Goal: Task Accomplishment & Management: Manage account settings

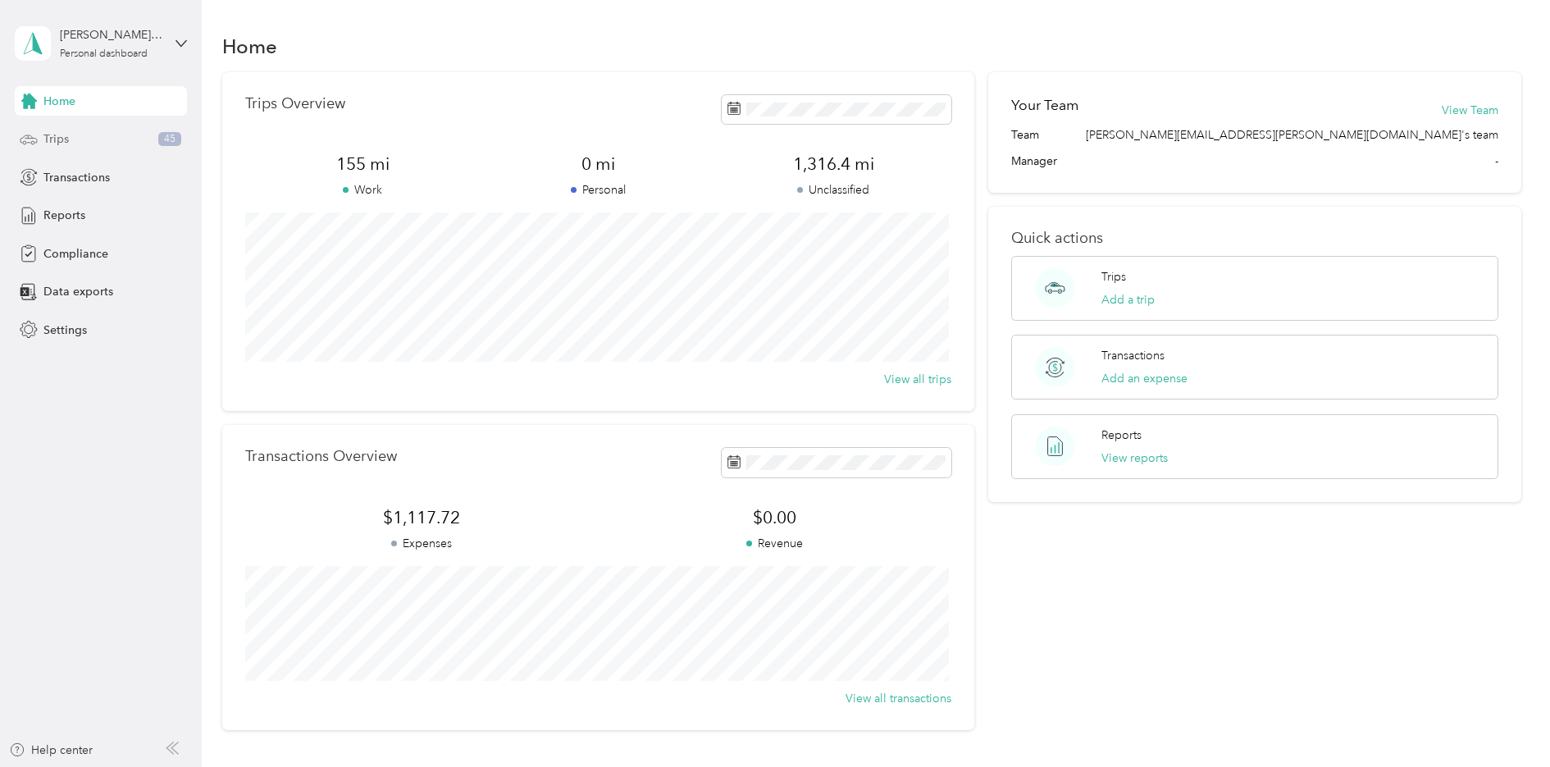
click at [65, 139] on span "Trips" at bounding box center [55, 138] width 25 height 17
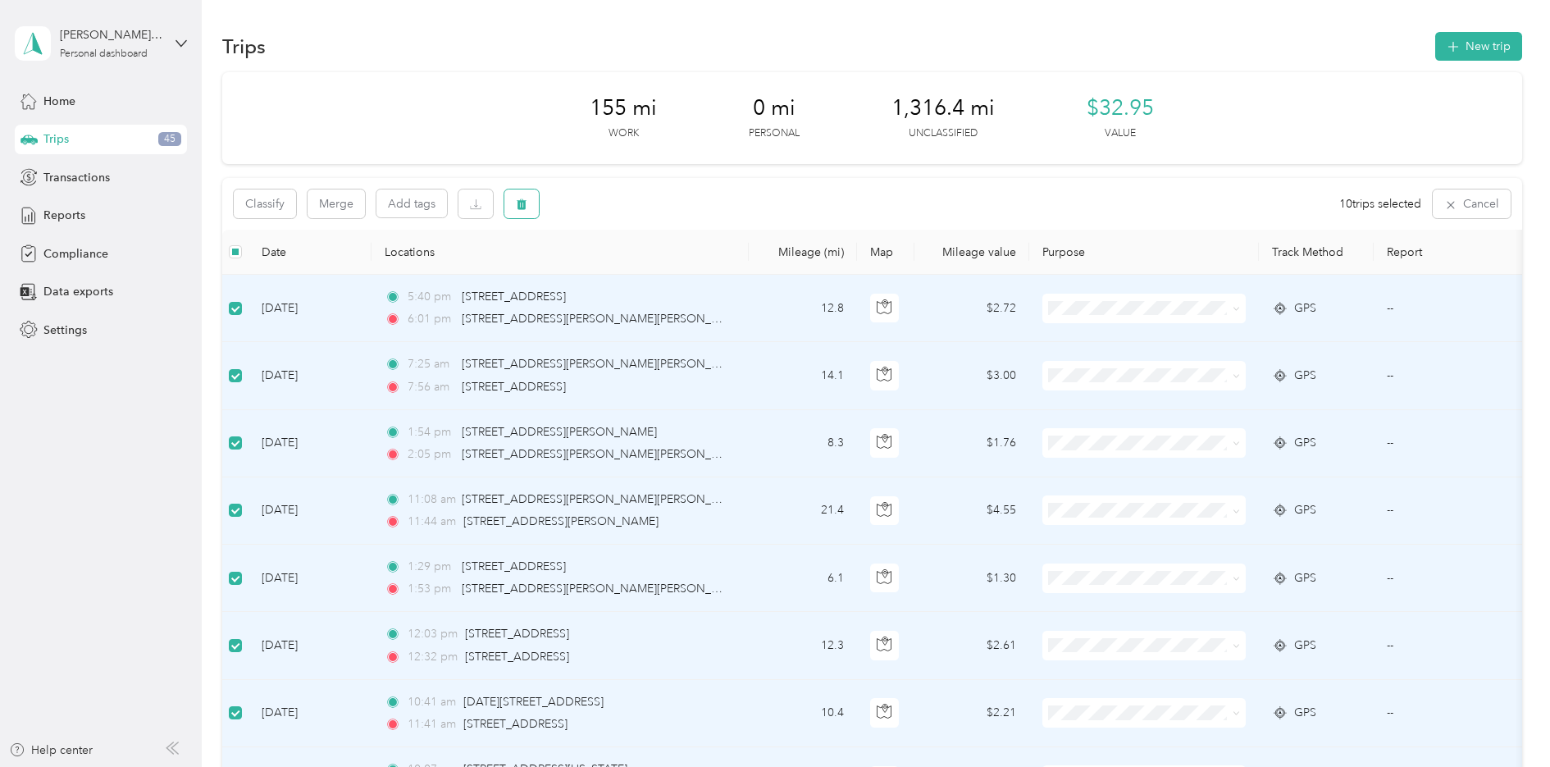
click at [528, 207] on button "button" at bounding box center [521, 203] width 34 height 29
click at [637, 277] on button "Yes" at bounding box center [647, 272] width 32 height 26
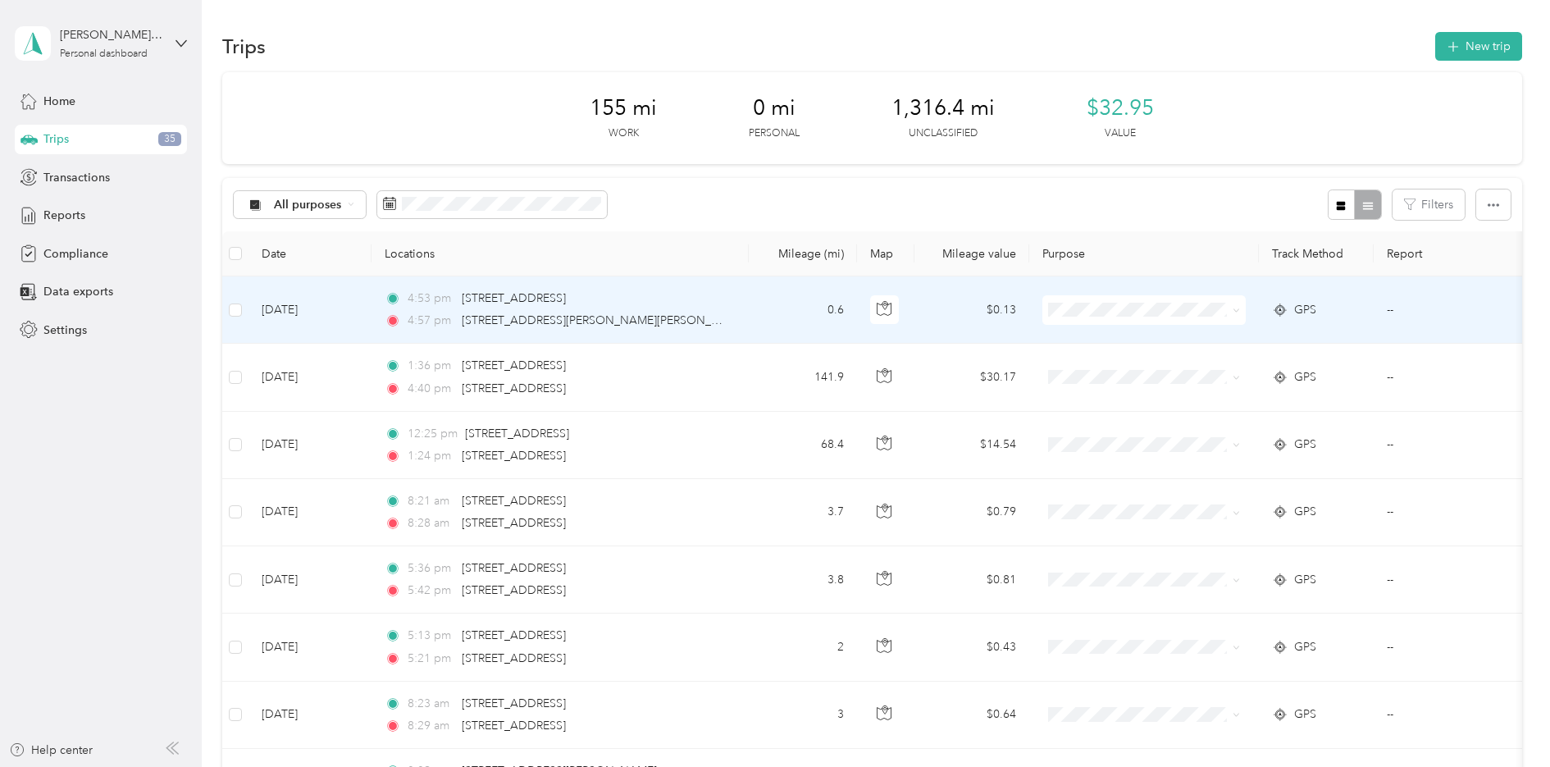
click at [1162, 344] on li "Option Care Health" at bounding box center [1144, 340] width 203 height 29
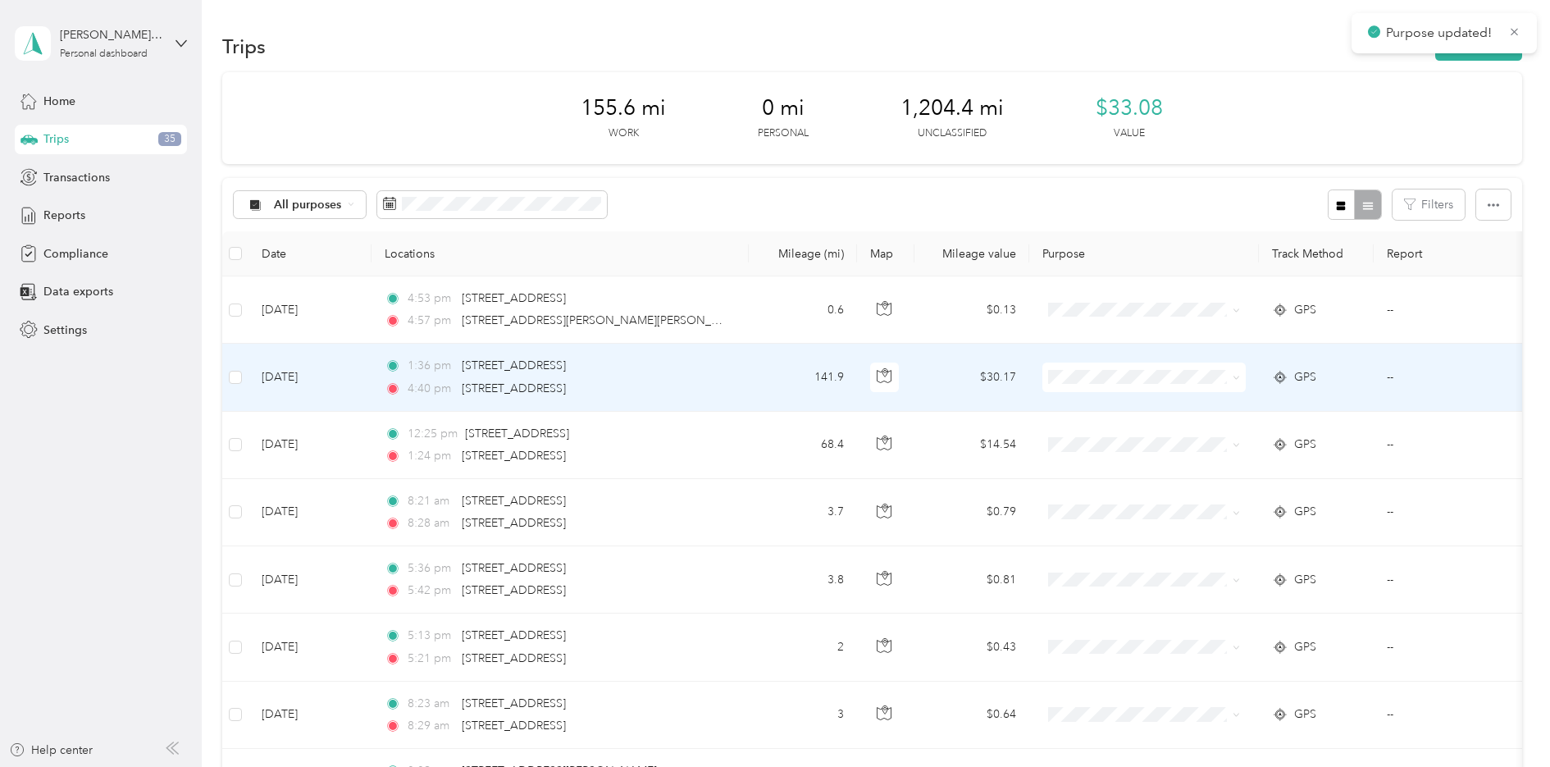
click at [1118, 409] on span "Option Care Health" at bounding box center [1159, 407] width 152 height 17
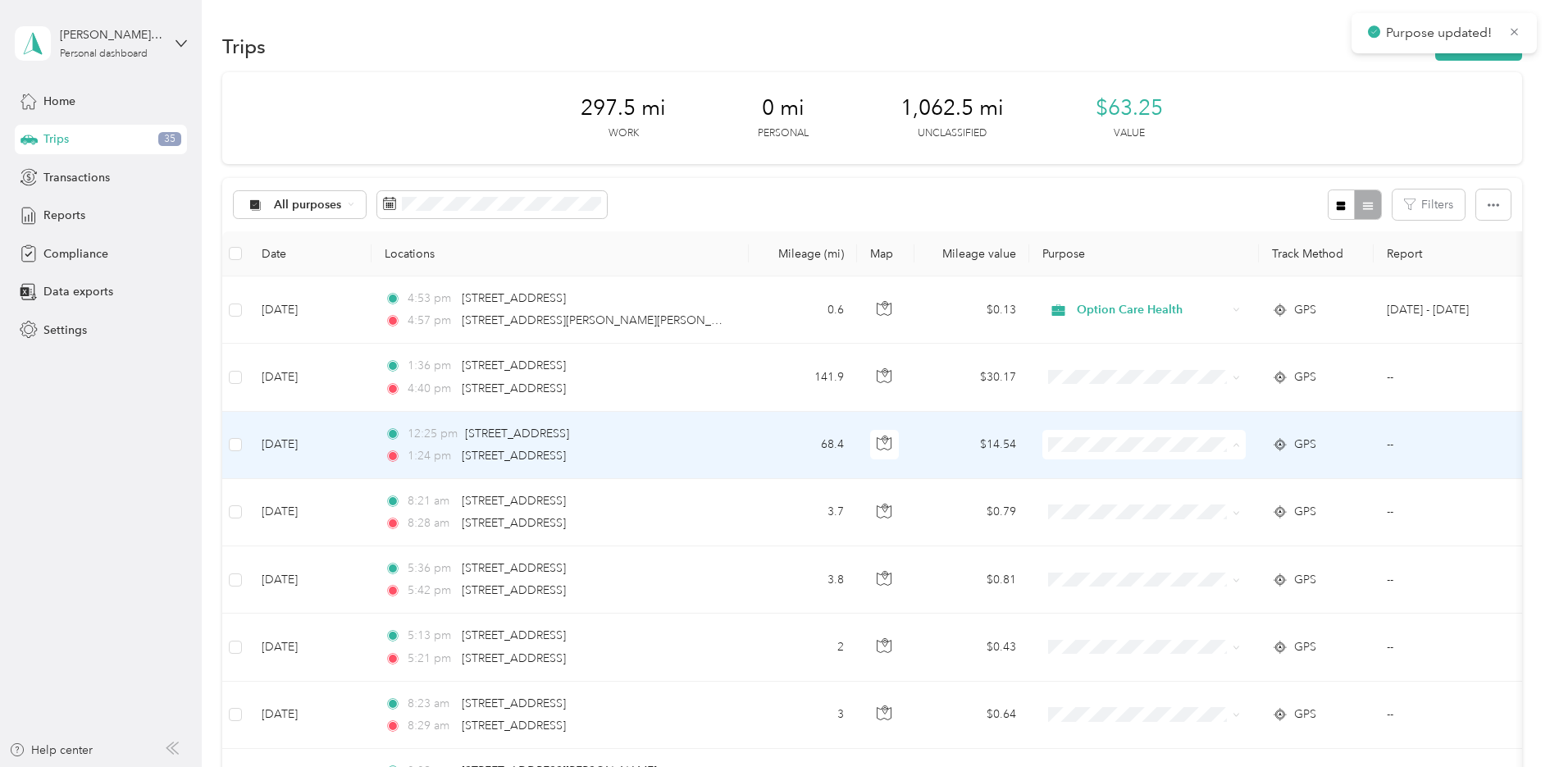
click at [1113, 471] on span "Option Care Health" at bounding box center [1159, 475] width 152 height 17
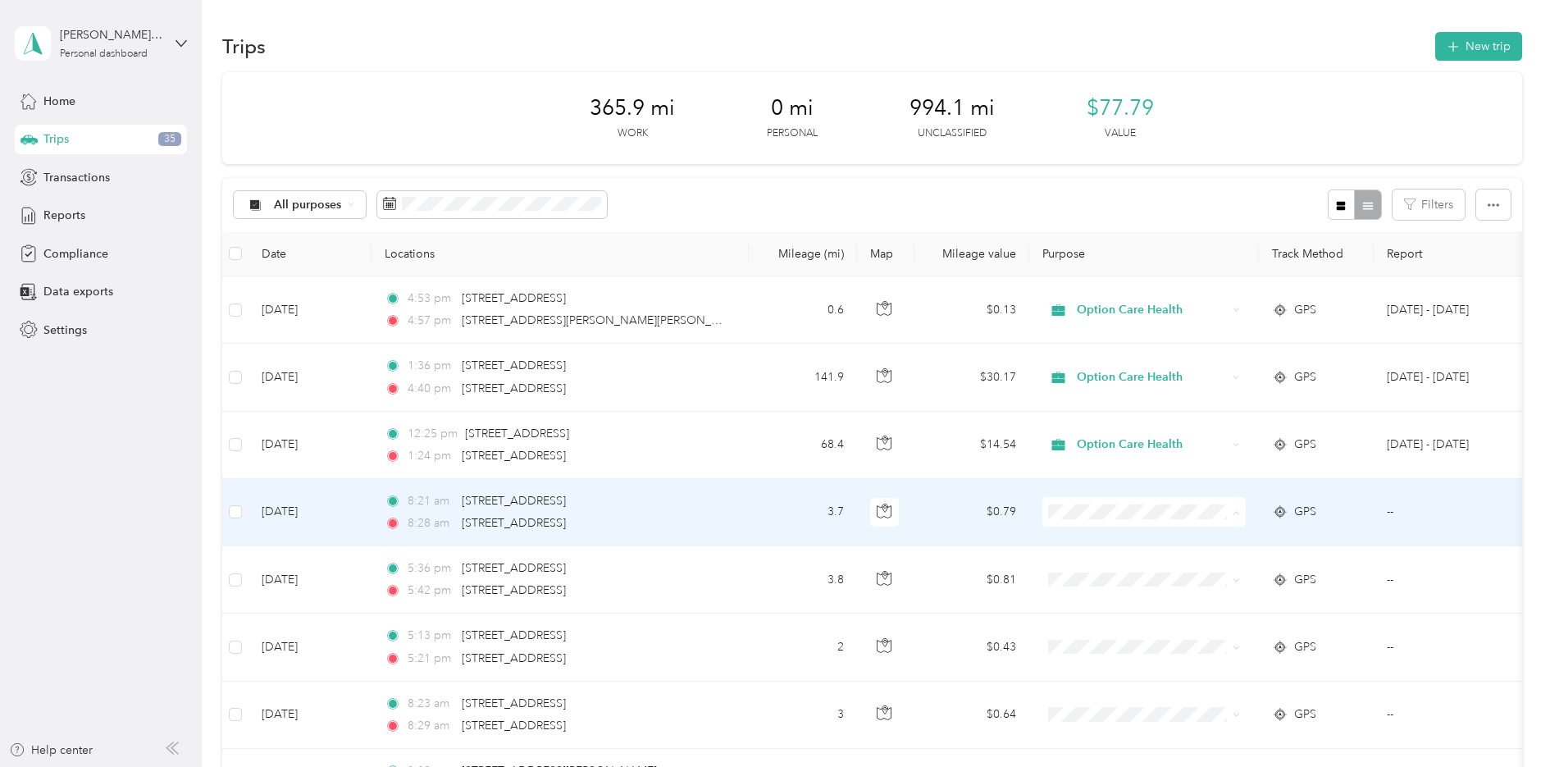
click at [1100, 541] on span "Option Care Health" at bounding box center [1159, 542] width 152 height 17
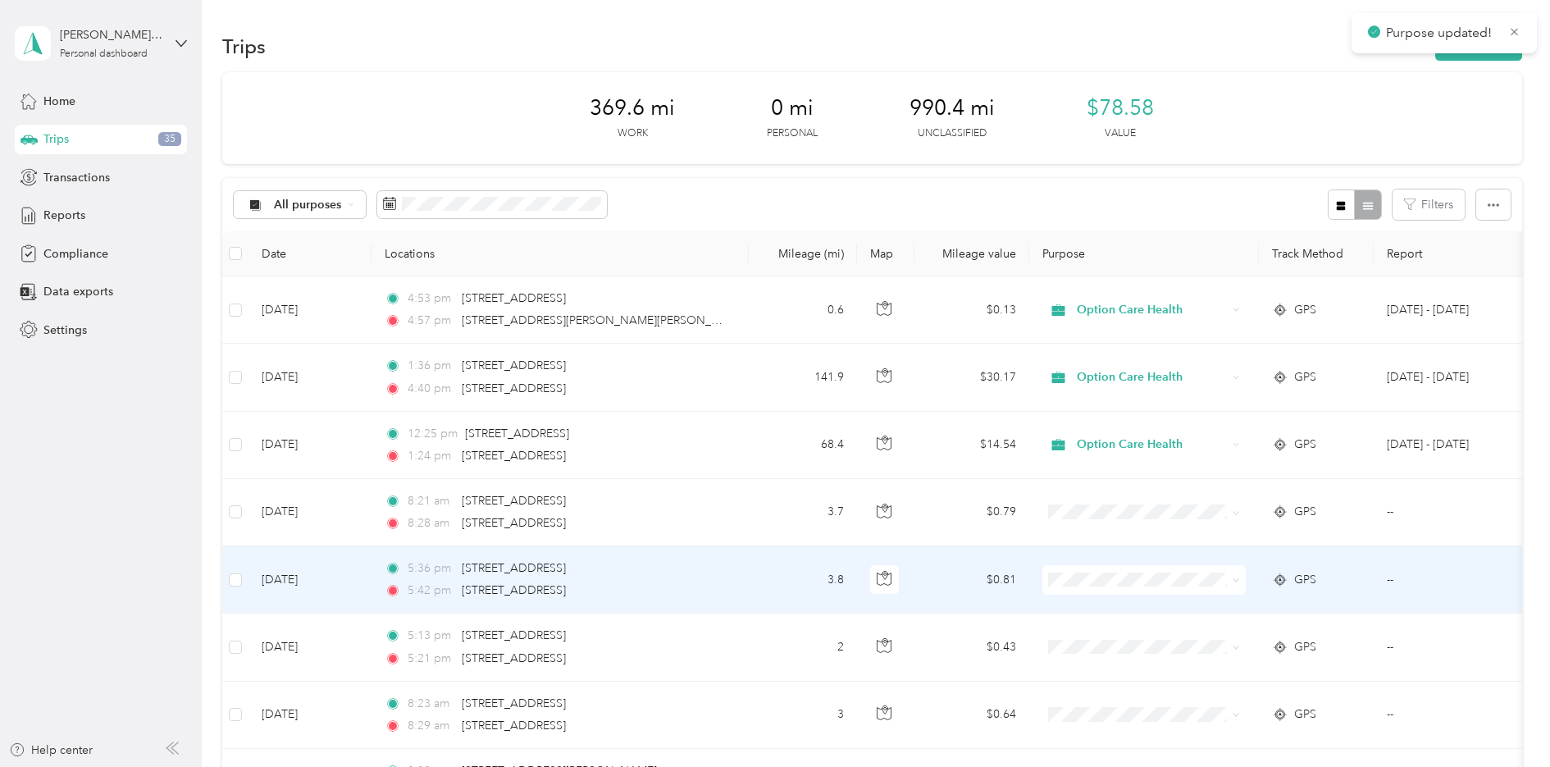
click at [1107, 609] on span "Option Care Health" at bounding box center [1159, 610] width 152 height 17
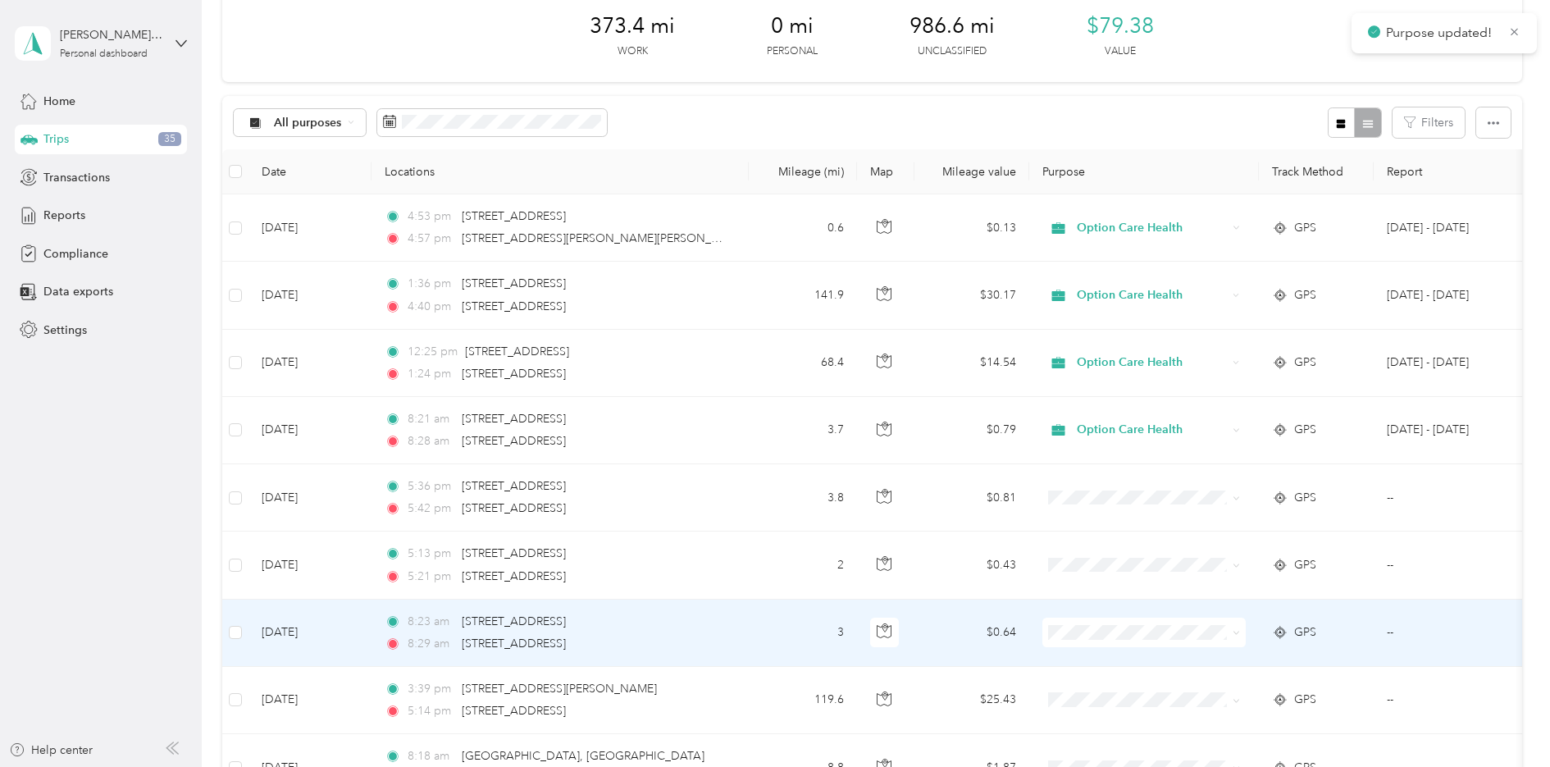
scroll to position [164, 0]
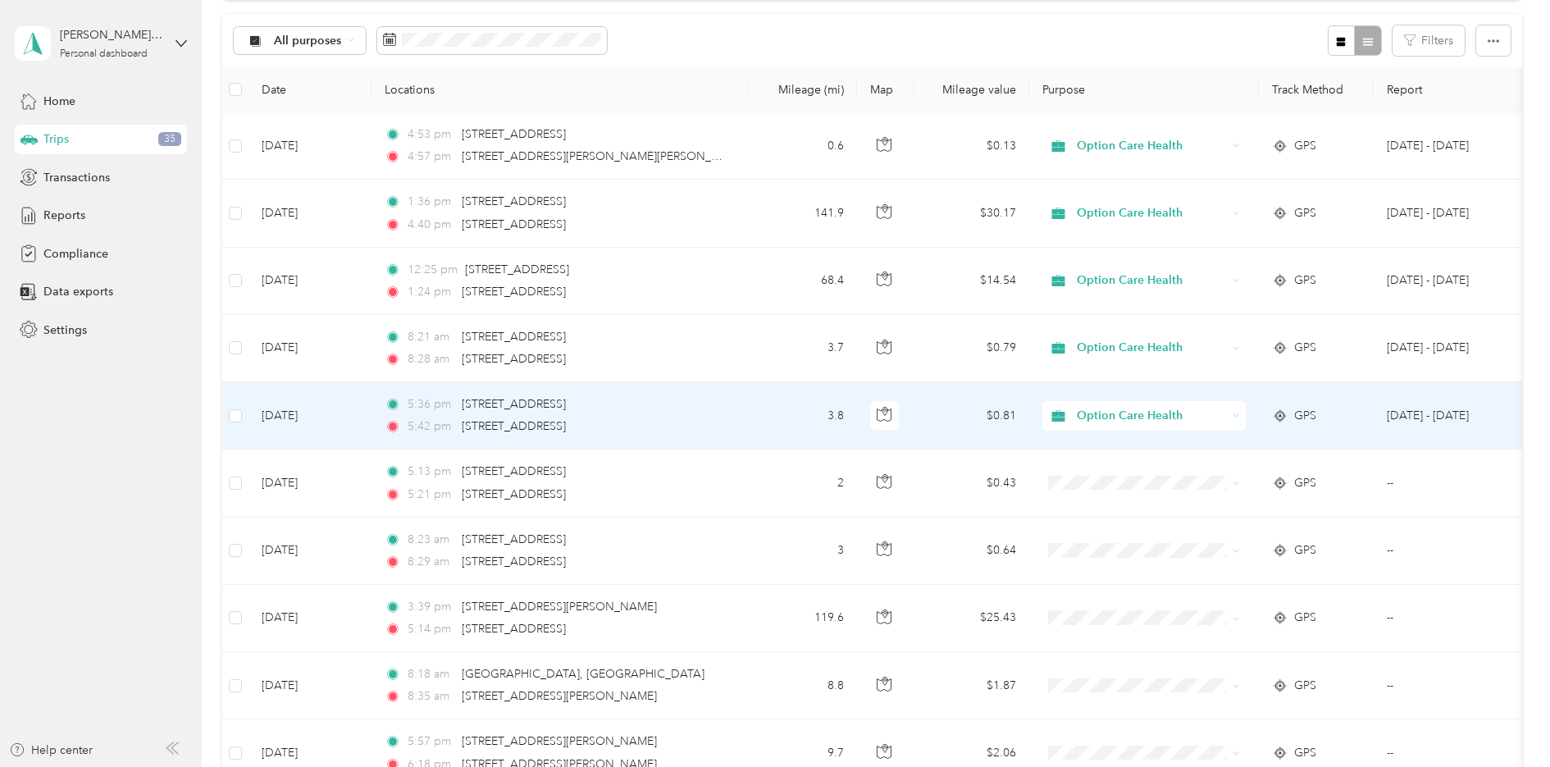
click at [1086, 444] on span "Option Care Health" at bounding box center [1149, 443] width 133 height 17
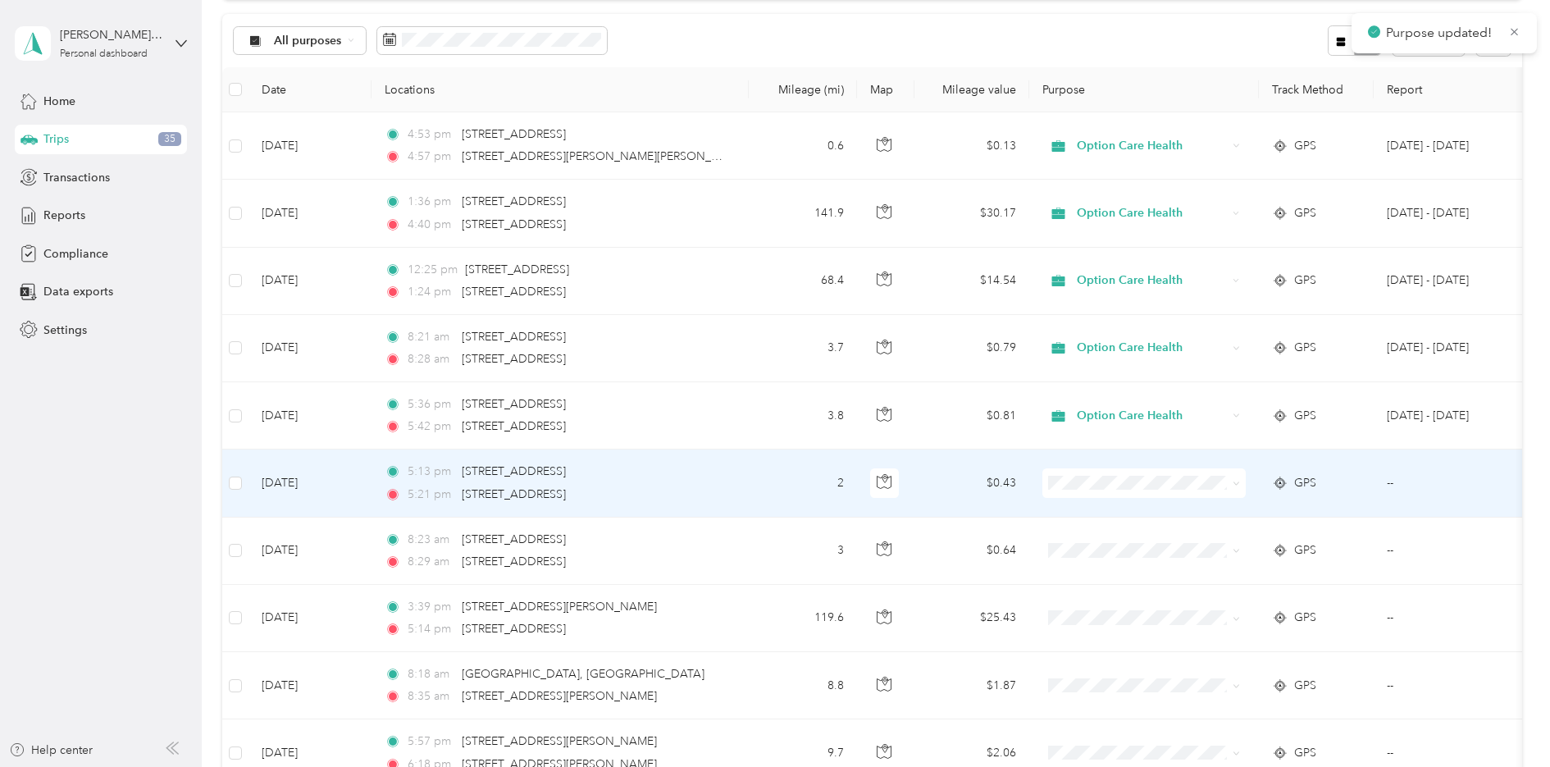
click at [1093, 510] on span "Option Care Health" at bounding box center [1159, 512] width 152 height 17
click at [1111, 516] on li "Option Care Health" at bounding box center [1144, 514] width 203 height 29
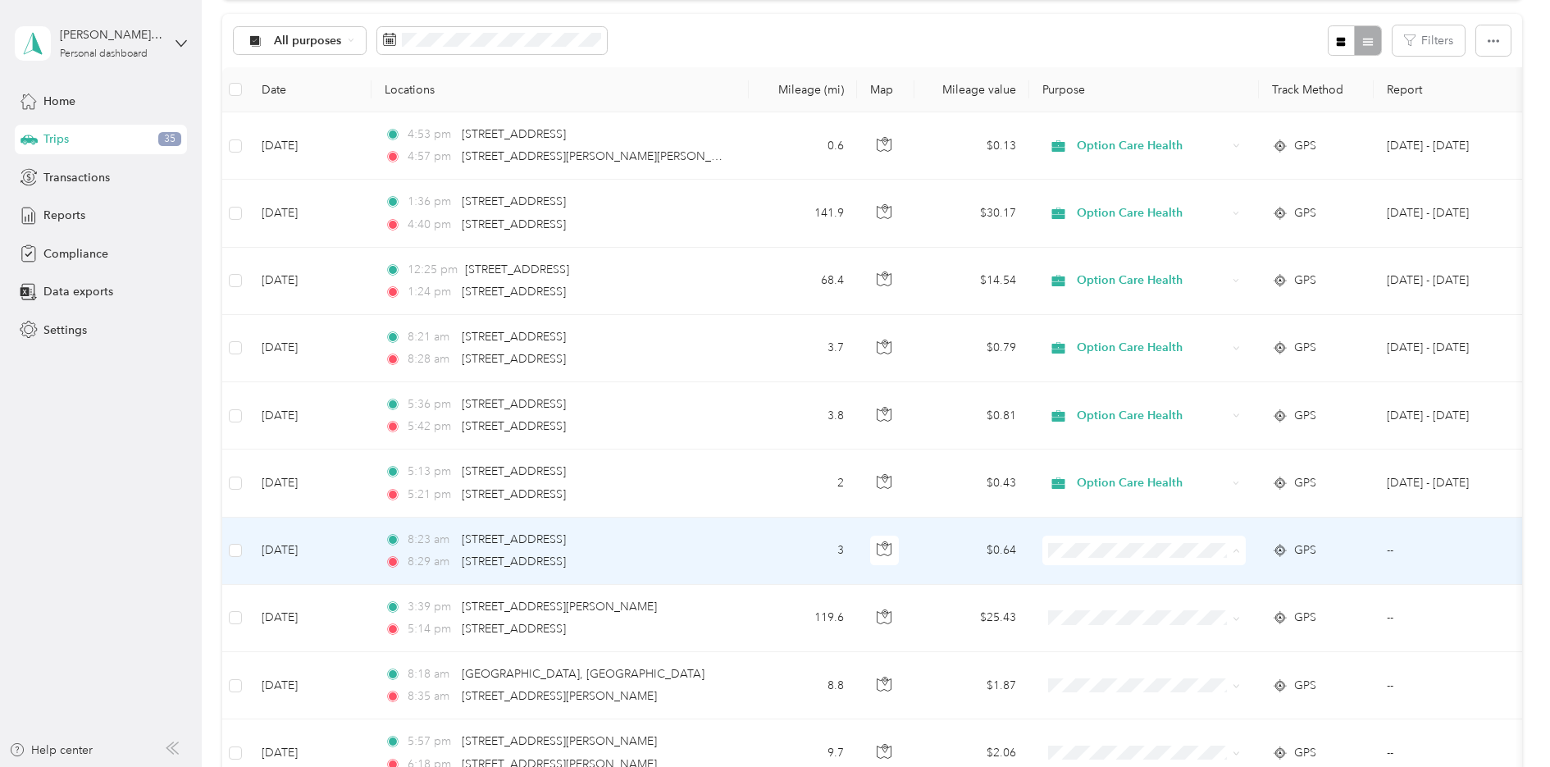
click at [1111, 578] on span "Option Care Health" at bounding box center [1159, 581] width 152 height 17
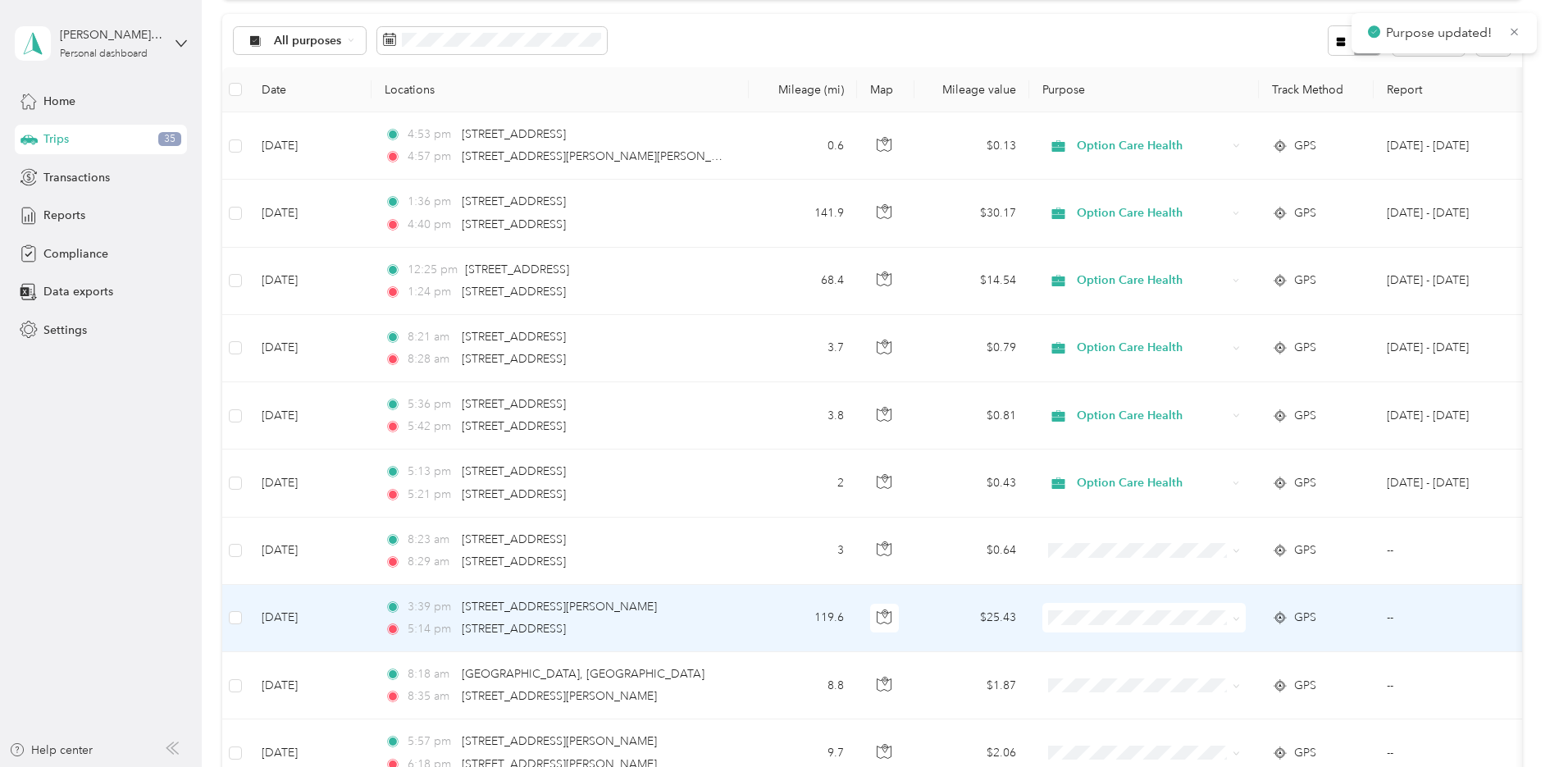
click at [1107, 644] on span "Option Care Health" at bounding box center [1159, 645] width 152 height 17
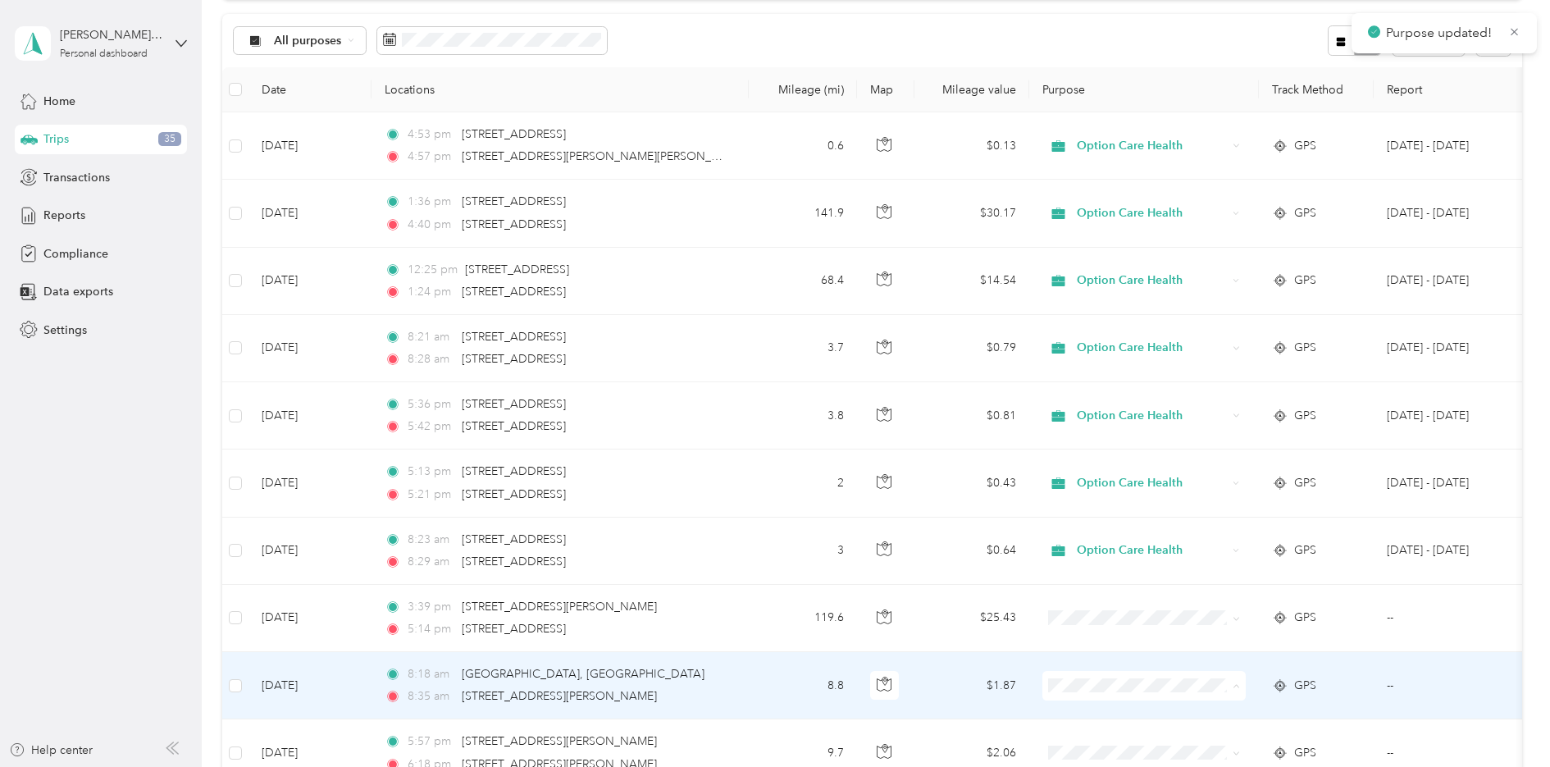
click at [1097, 714] on span "Option Care Health" at bounding box center [1159, 716] width 152 height 17
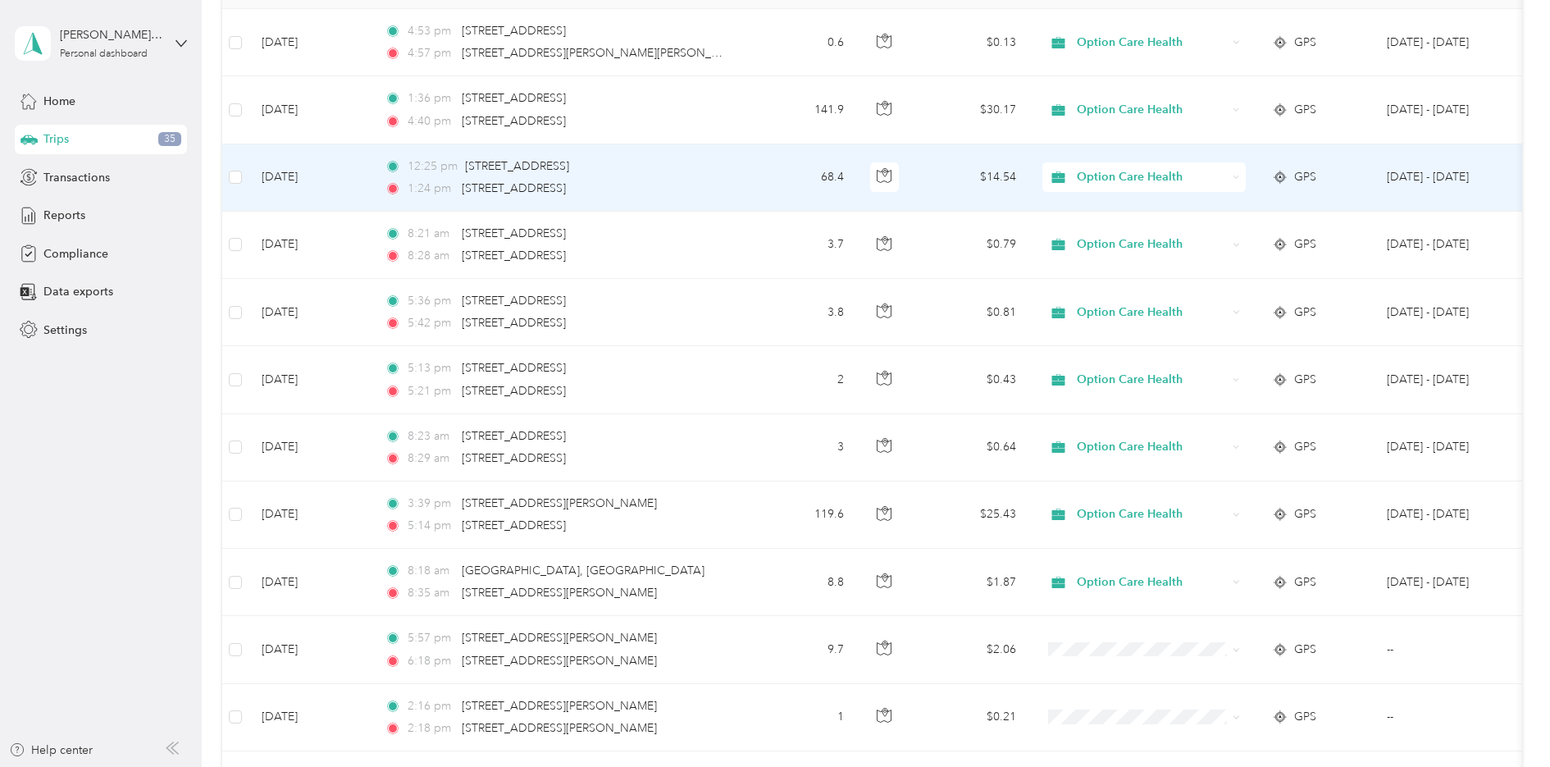
scroll to position [410, 0]
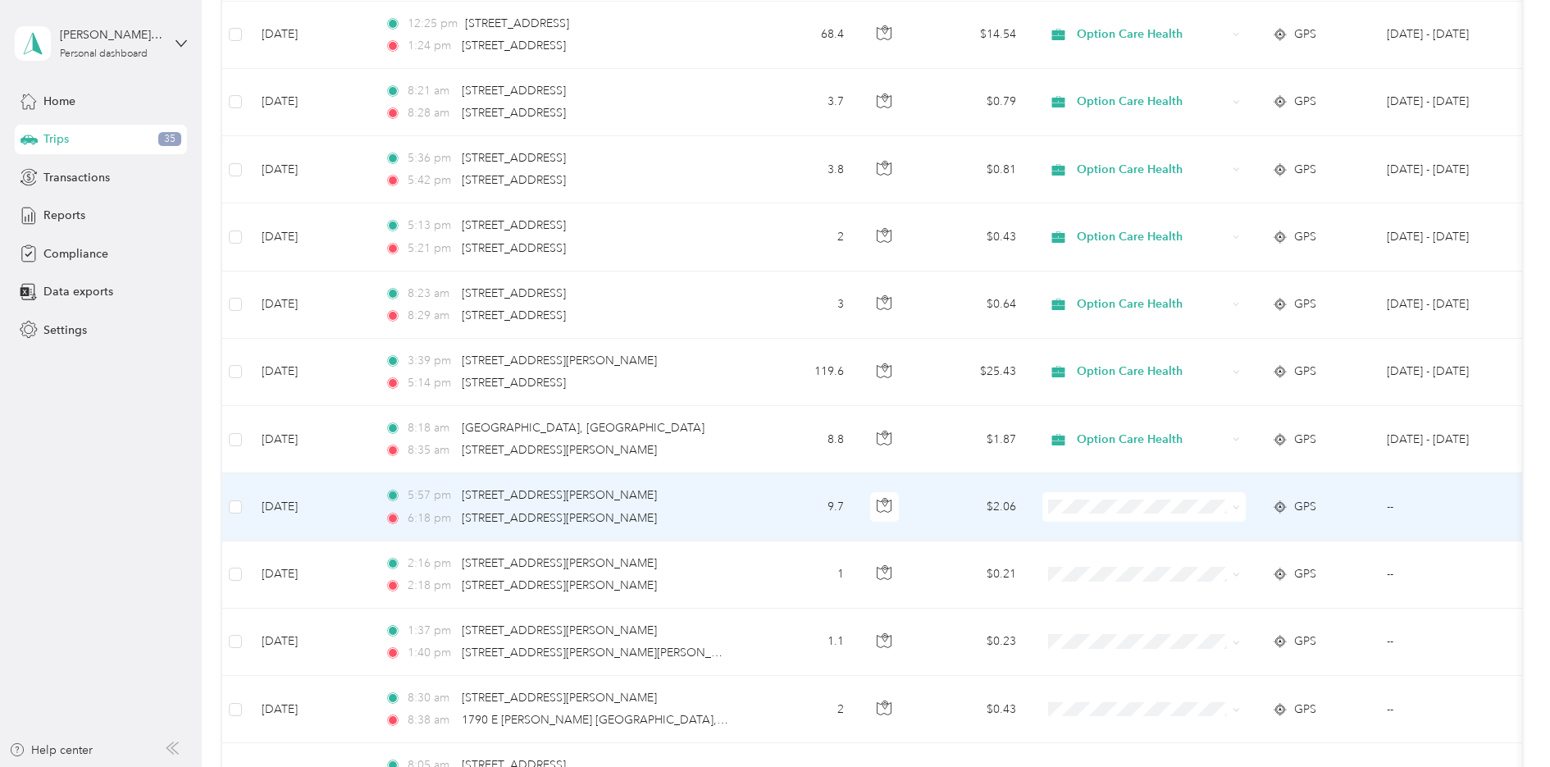
click at [1125, 534] on span "Option Care Health" at bounding box center [1159, 532] width 152 height 17
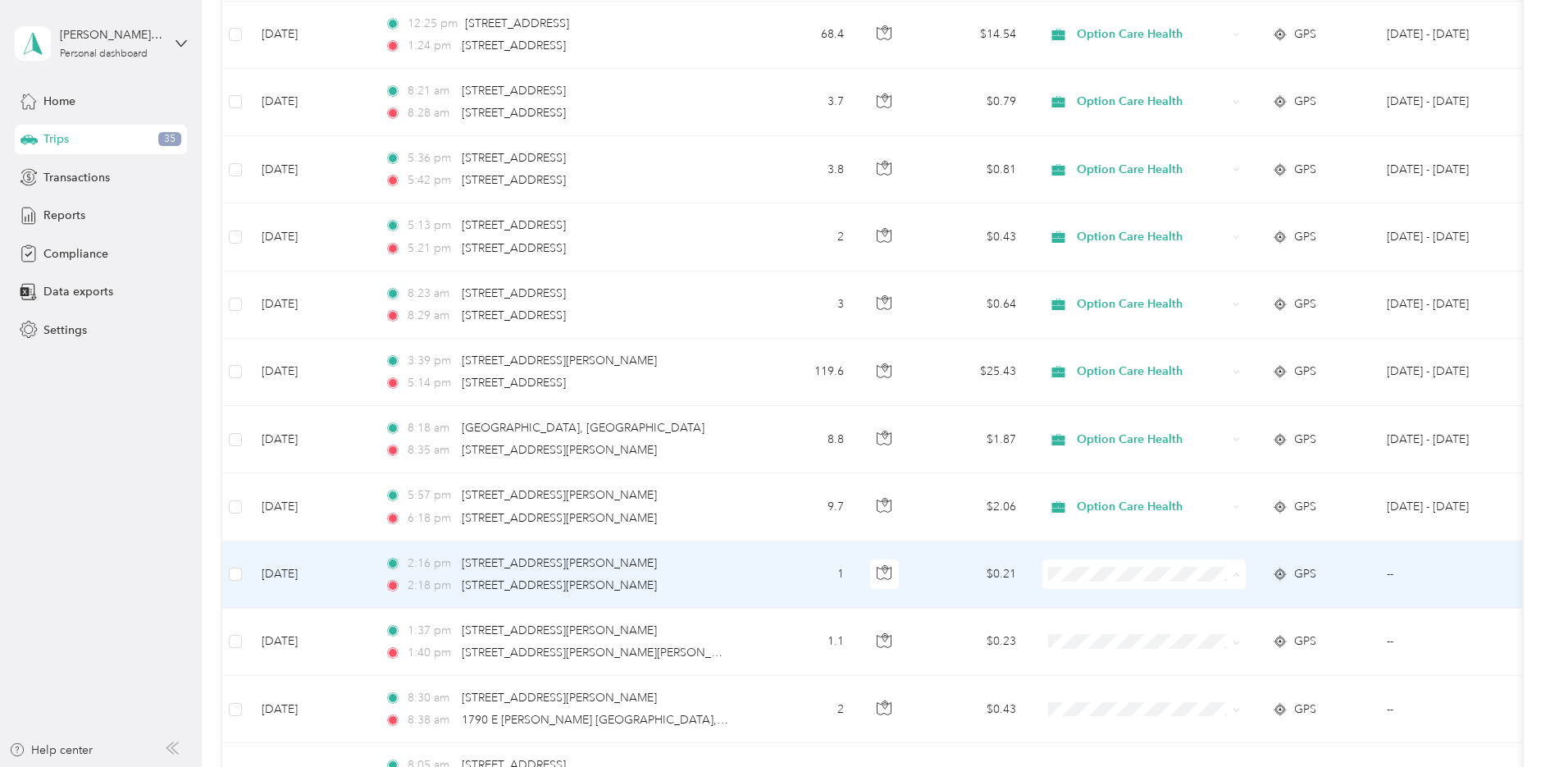
click at [1125, 604] on span "Option Care Health" at bounding box center [1159, 604] width 152 height 17
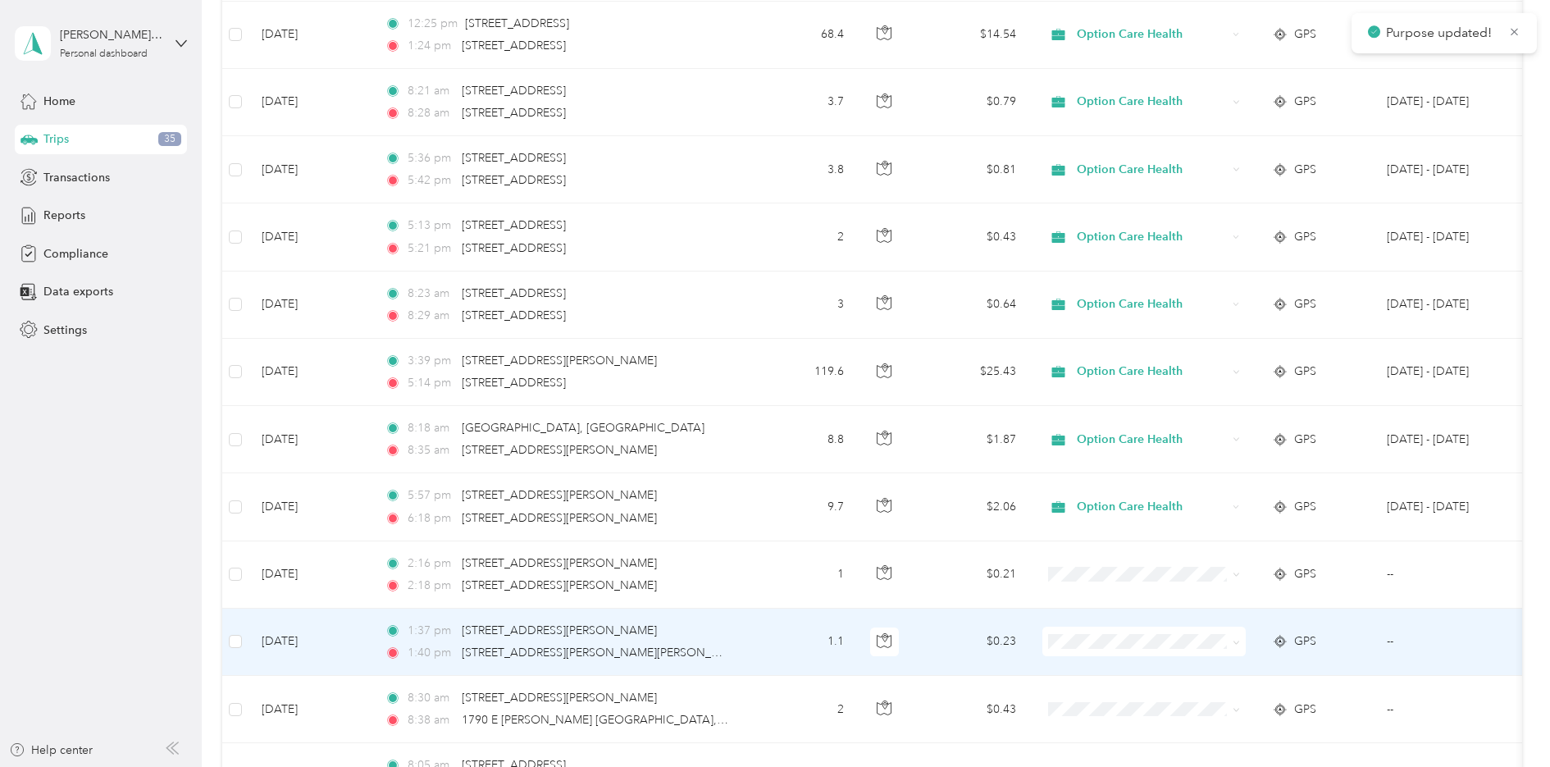
click at [1111, 633] on span at bounding box center [1144, 642] width 203 height 30
click at [1107, 669] on span "Option Care Health" at bounding box center [1159, 672] width 152 height 17
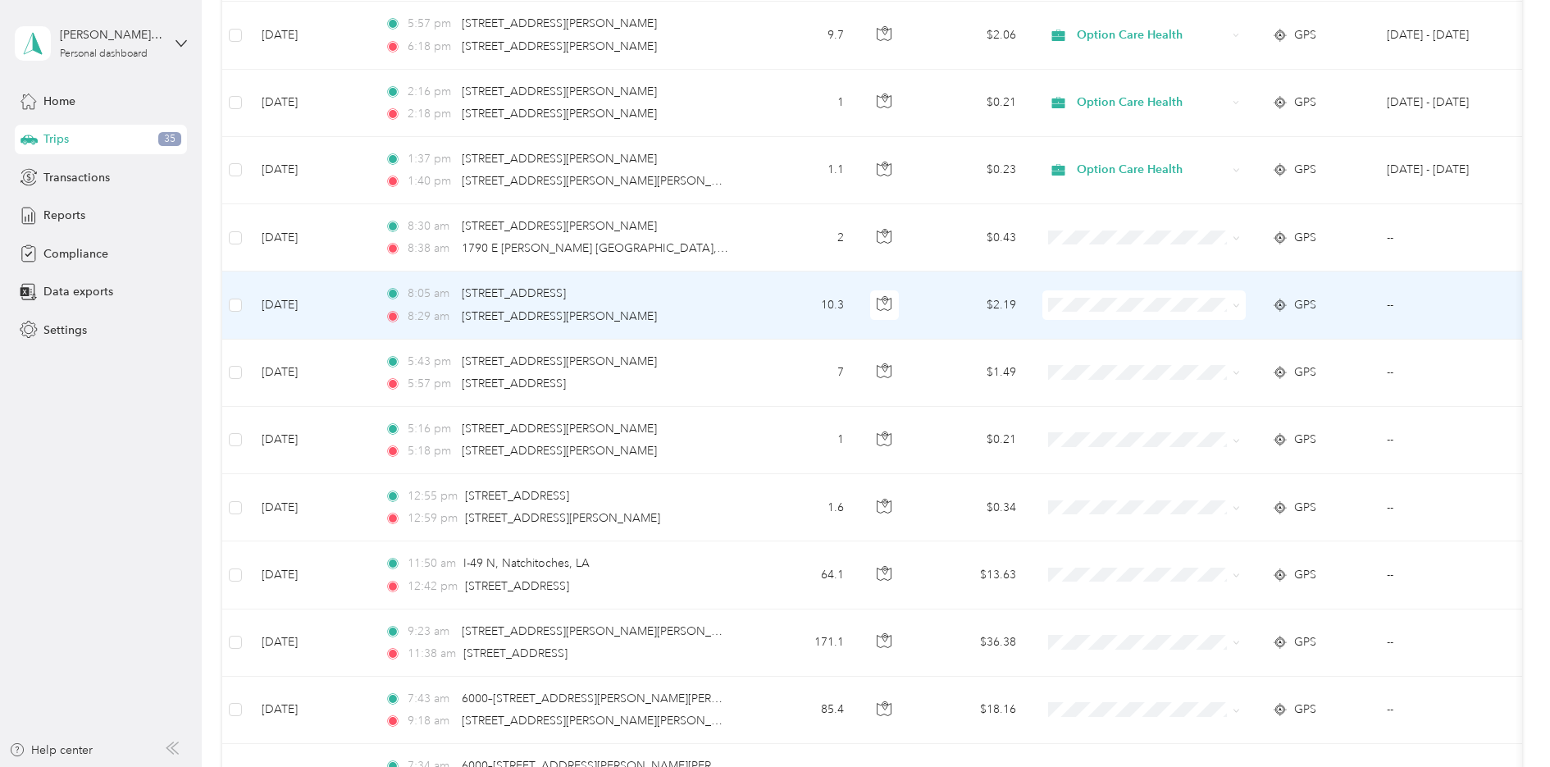
scroll to position [902, 0]
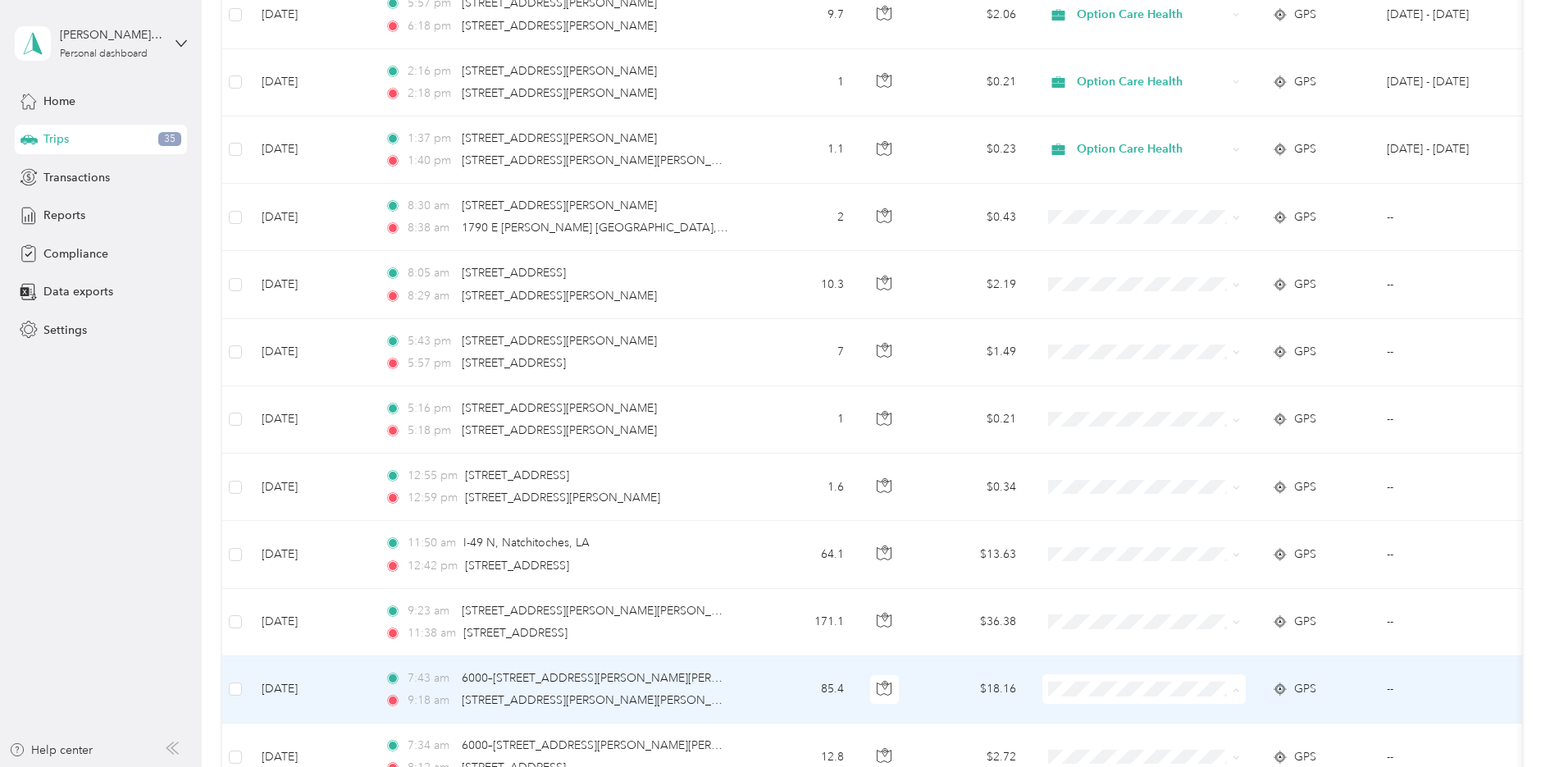
click at [1113, 715] on span "Option Care Health" at bounding box center [1159, 719] width 152 height 17
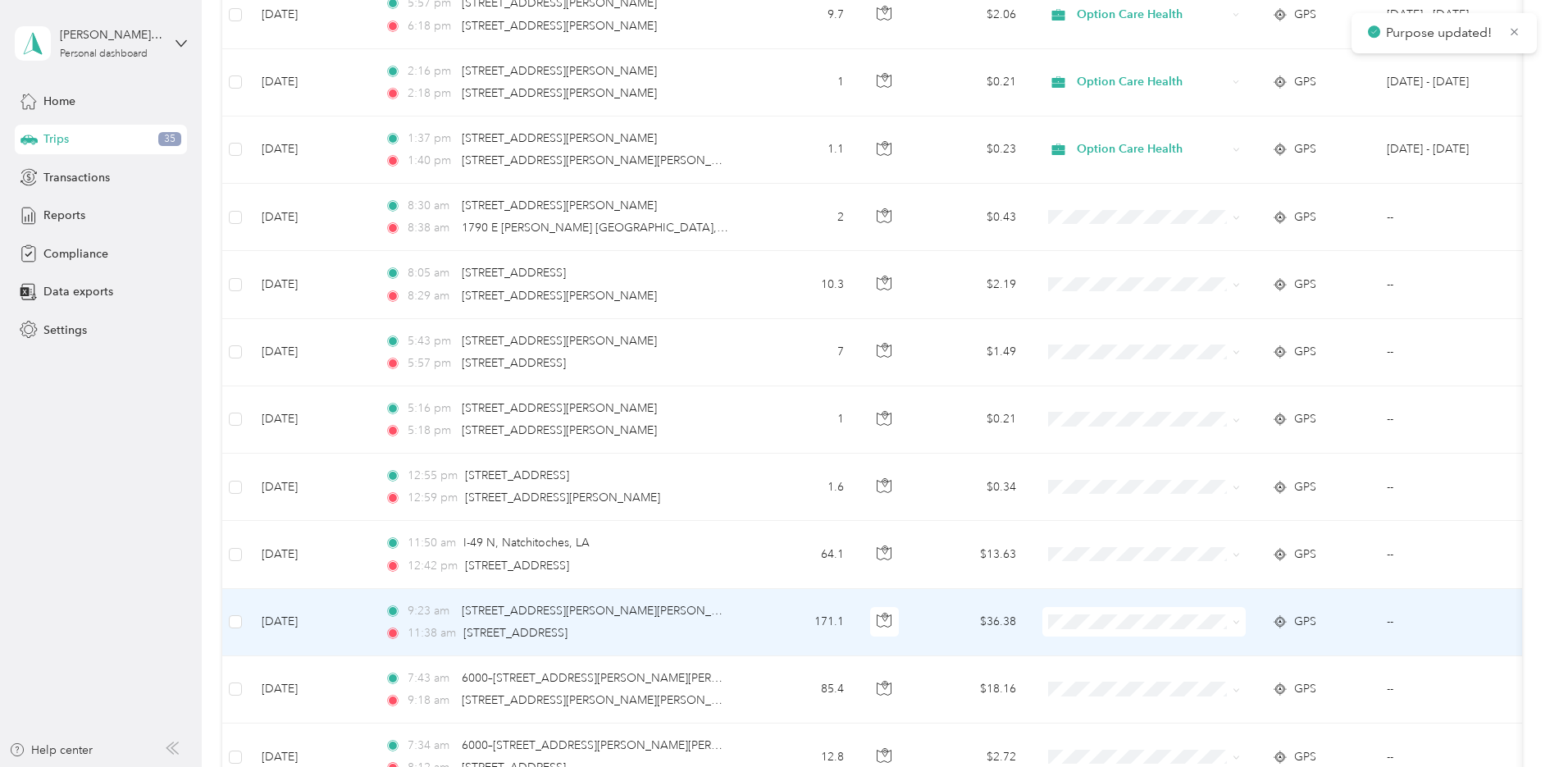
click at [1092, 629] on span at bounding box center [1144, 622] width 203 height 30
click at [1109, 652] on span "Option Care Health" at bounding box center [1159, 652] width 152 height 17
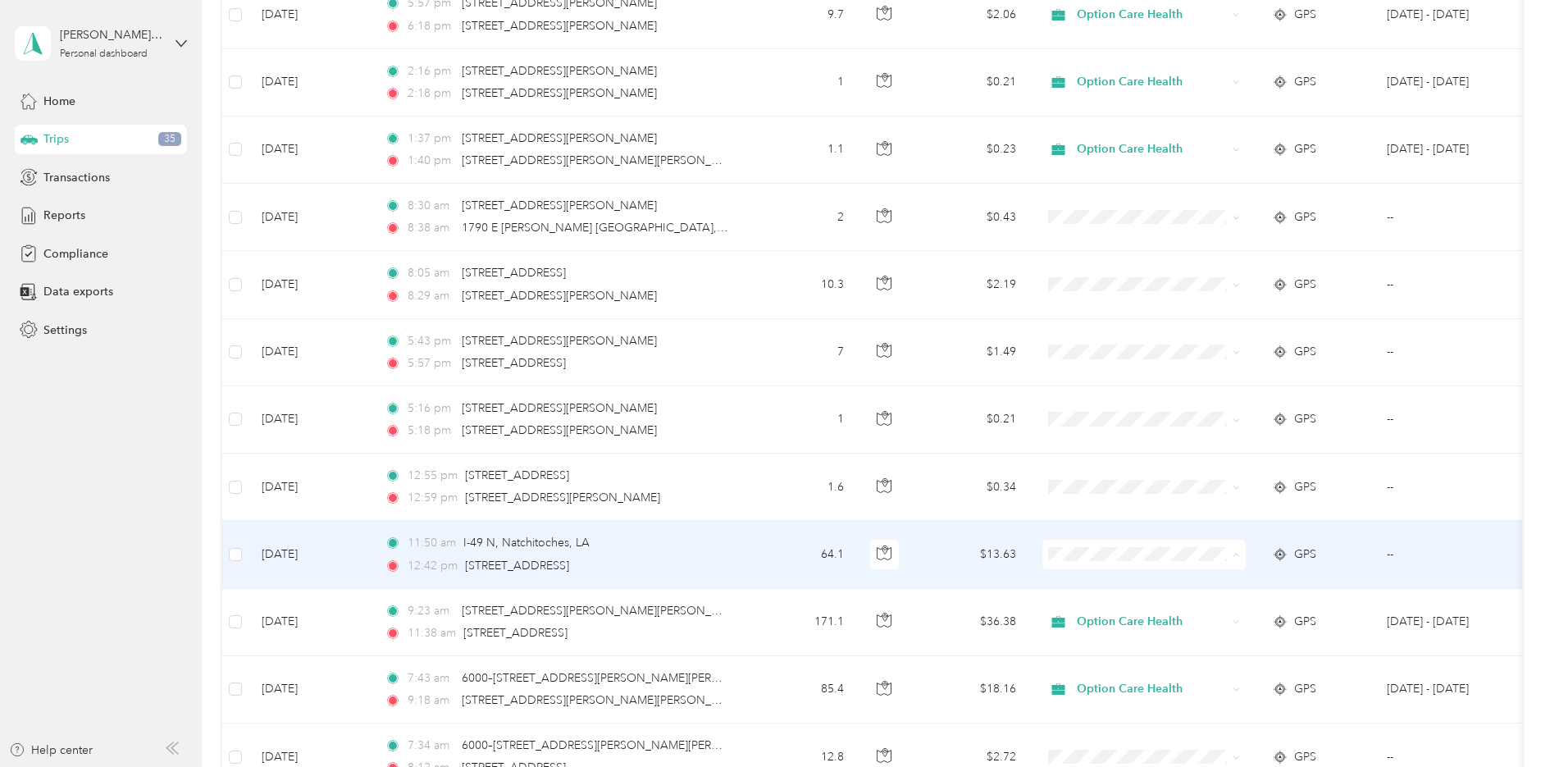
click at [1100, 584] on span "Option Care Health" at bounding box center [1159, 585] width 152 height 17
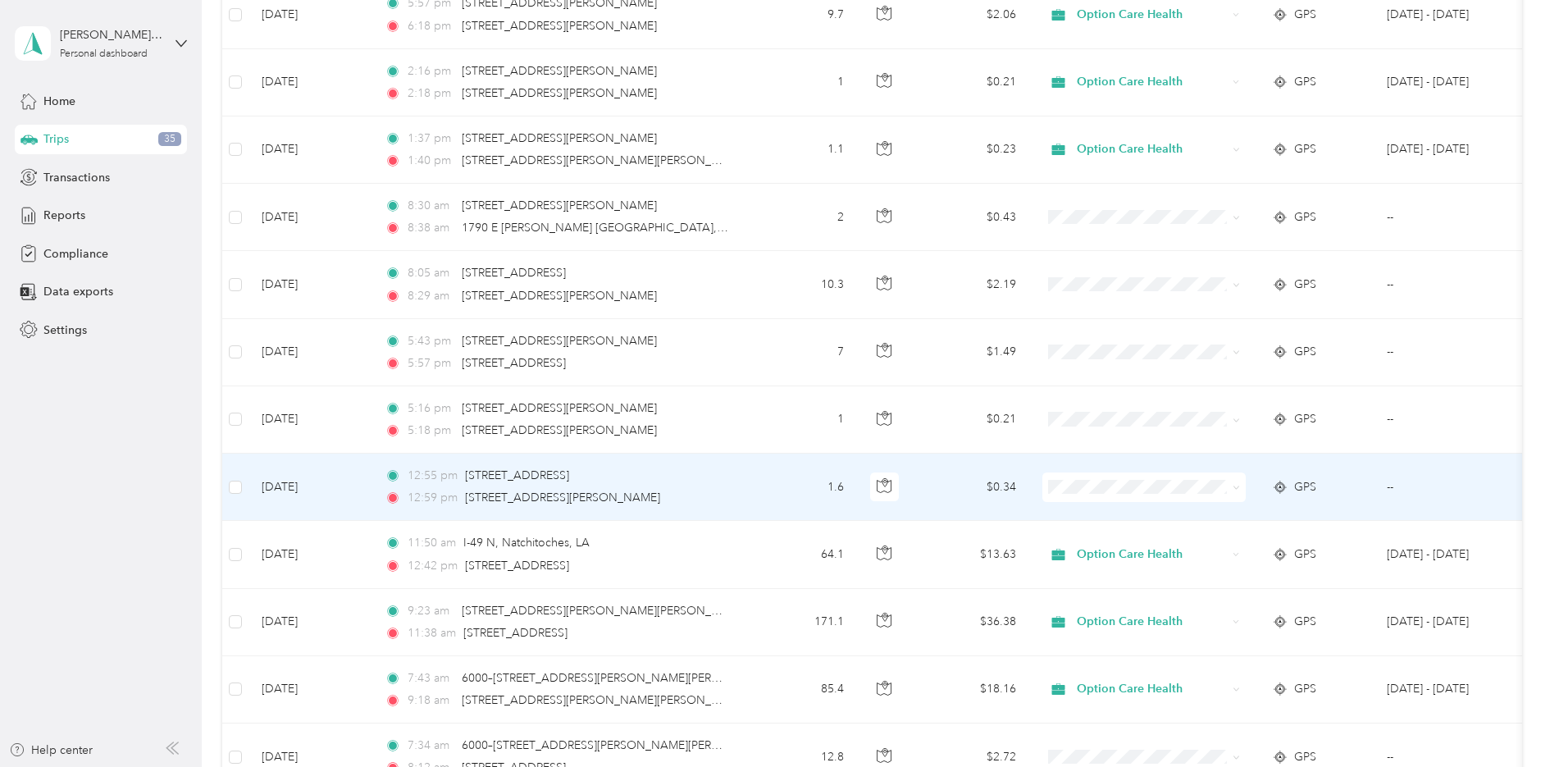
click at [1116, 516] on span "Option Care Health" at bounding box center [1159, 517] width 152 height 17
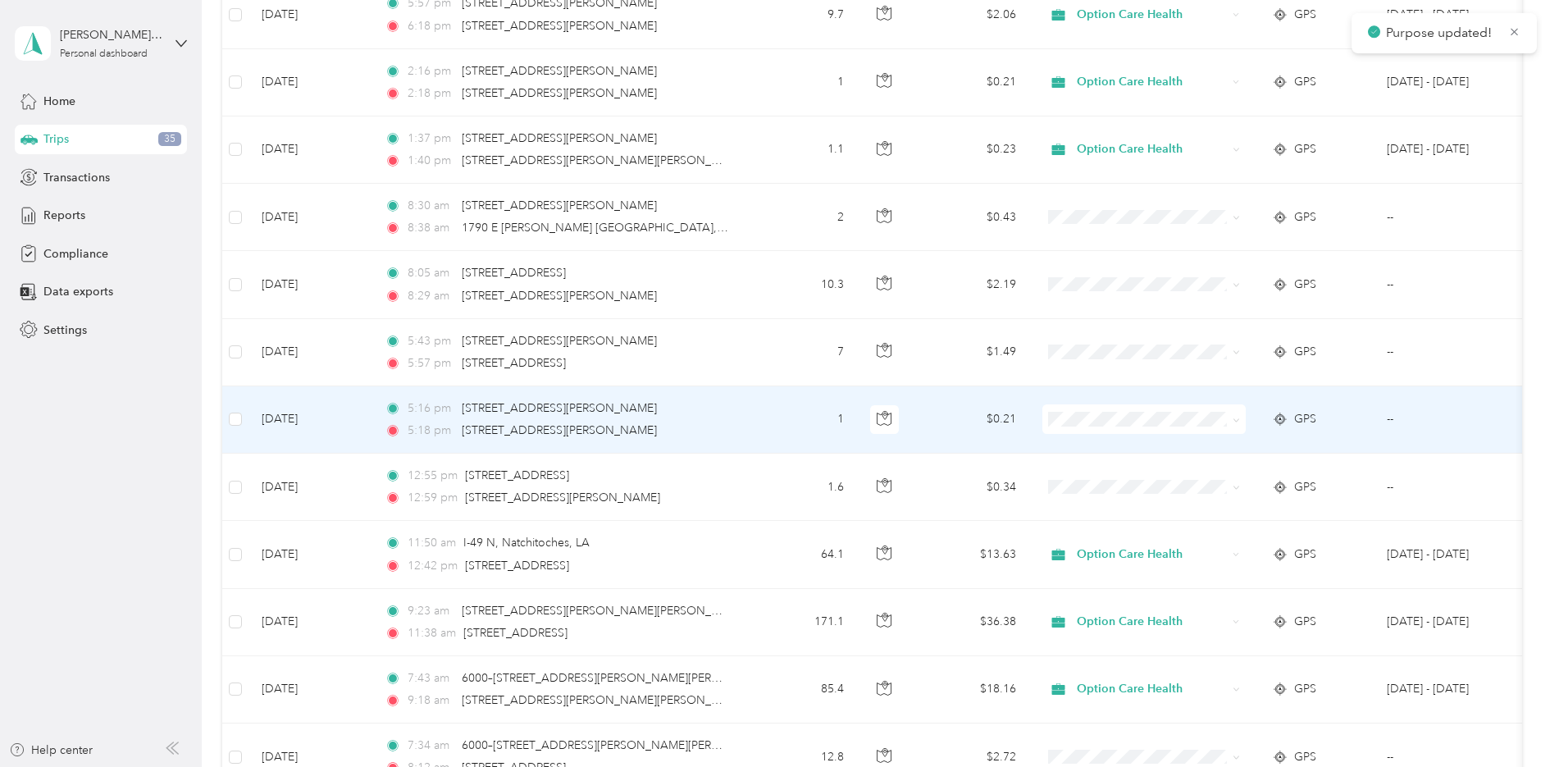
click at [1153, 455] on li "Option Care Health" at bounding box center [1144, 450] width 203 height 29
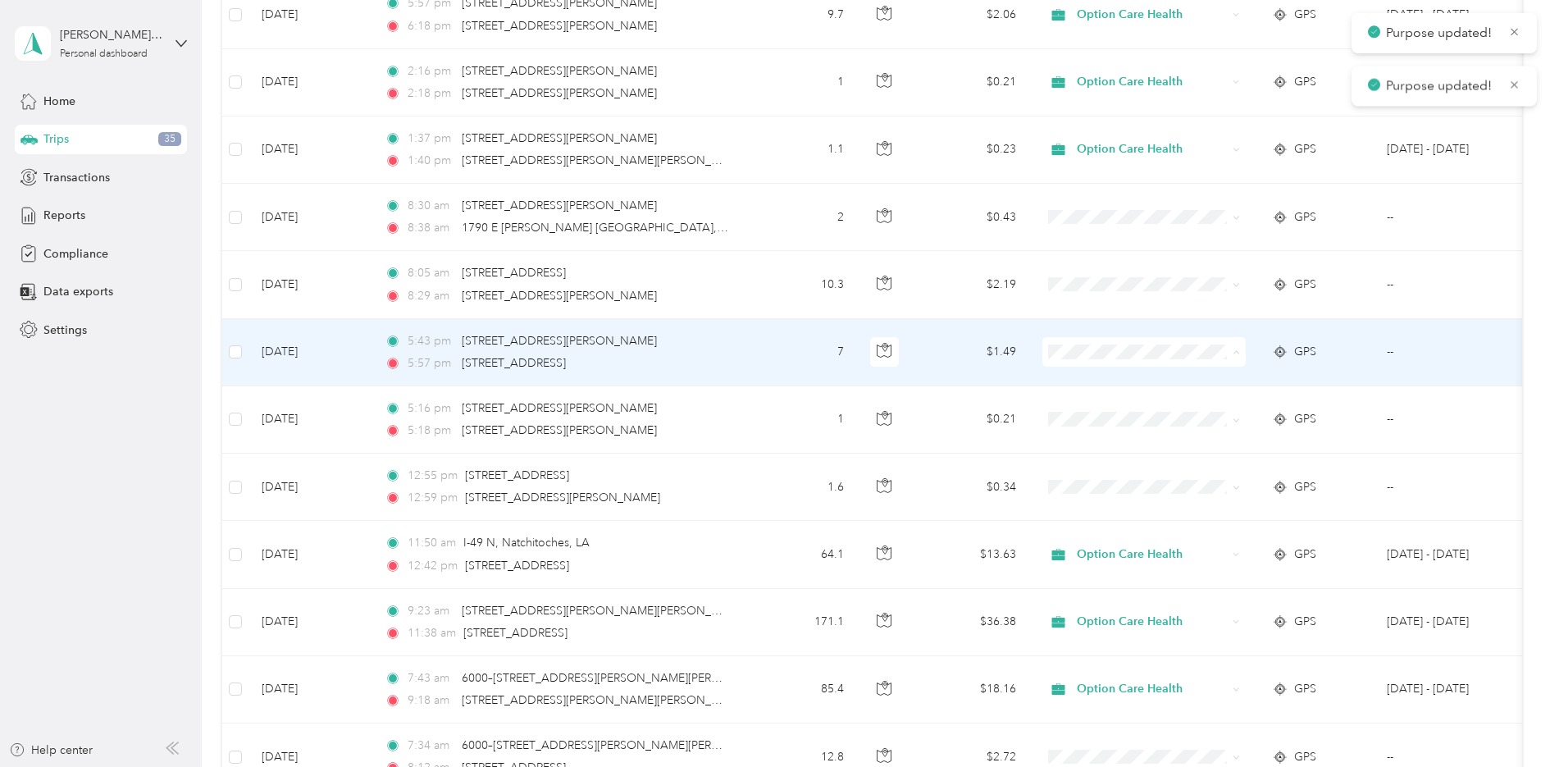
click at [1138, 386] on li "Option Care Health" at bounding box center [1144, 382] width 203 height 29
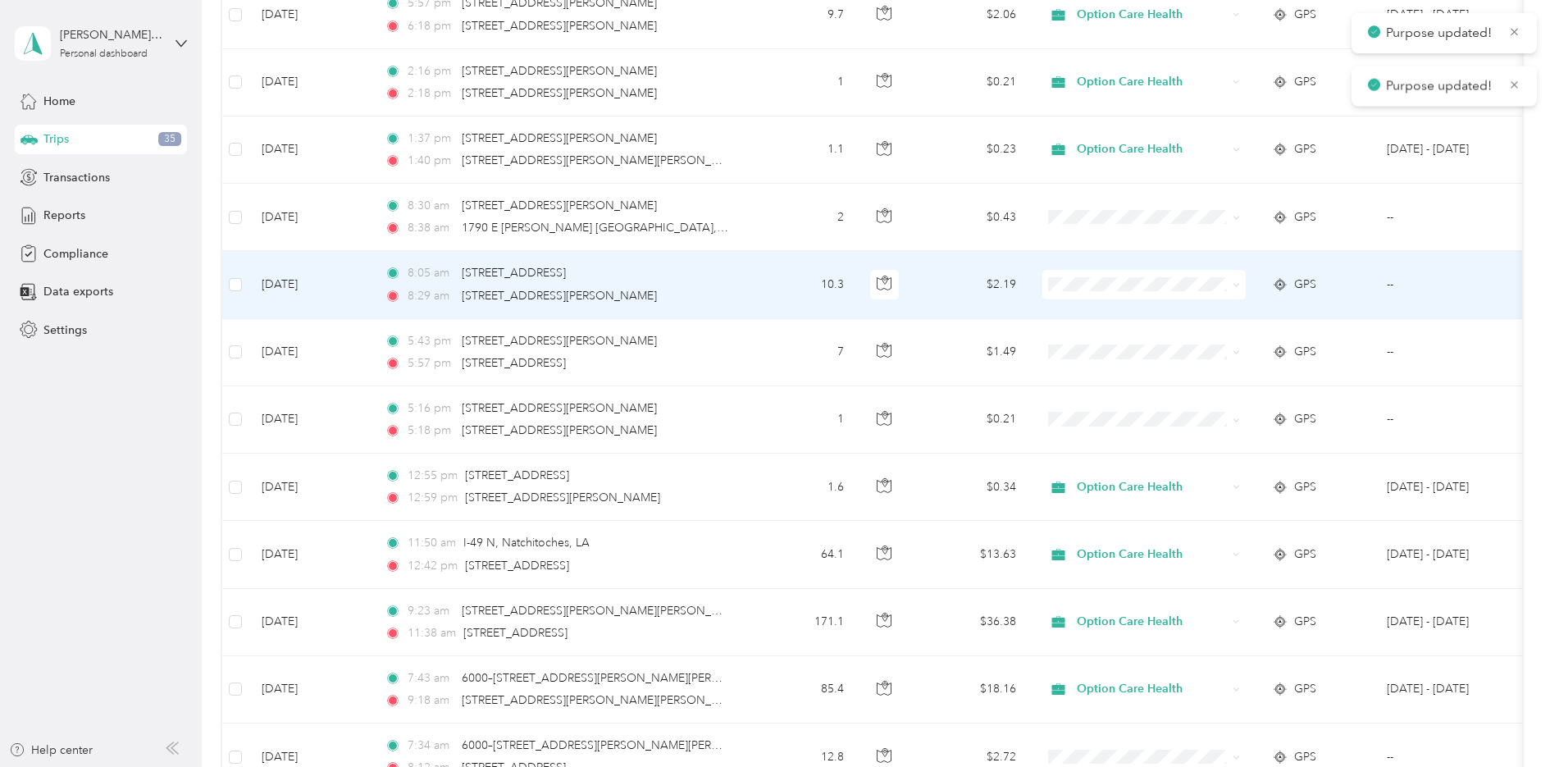
click at [1102, 293] on span at bounding box center [1144, 285] width 203 height 30
click at [1115, 308] on span "Option Care Health" at bounding box center [1159, 315] width 152 height 17
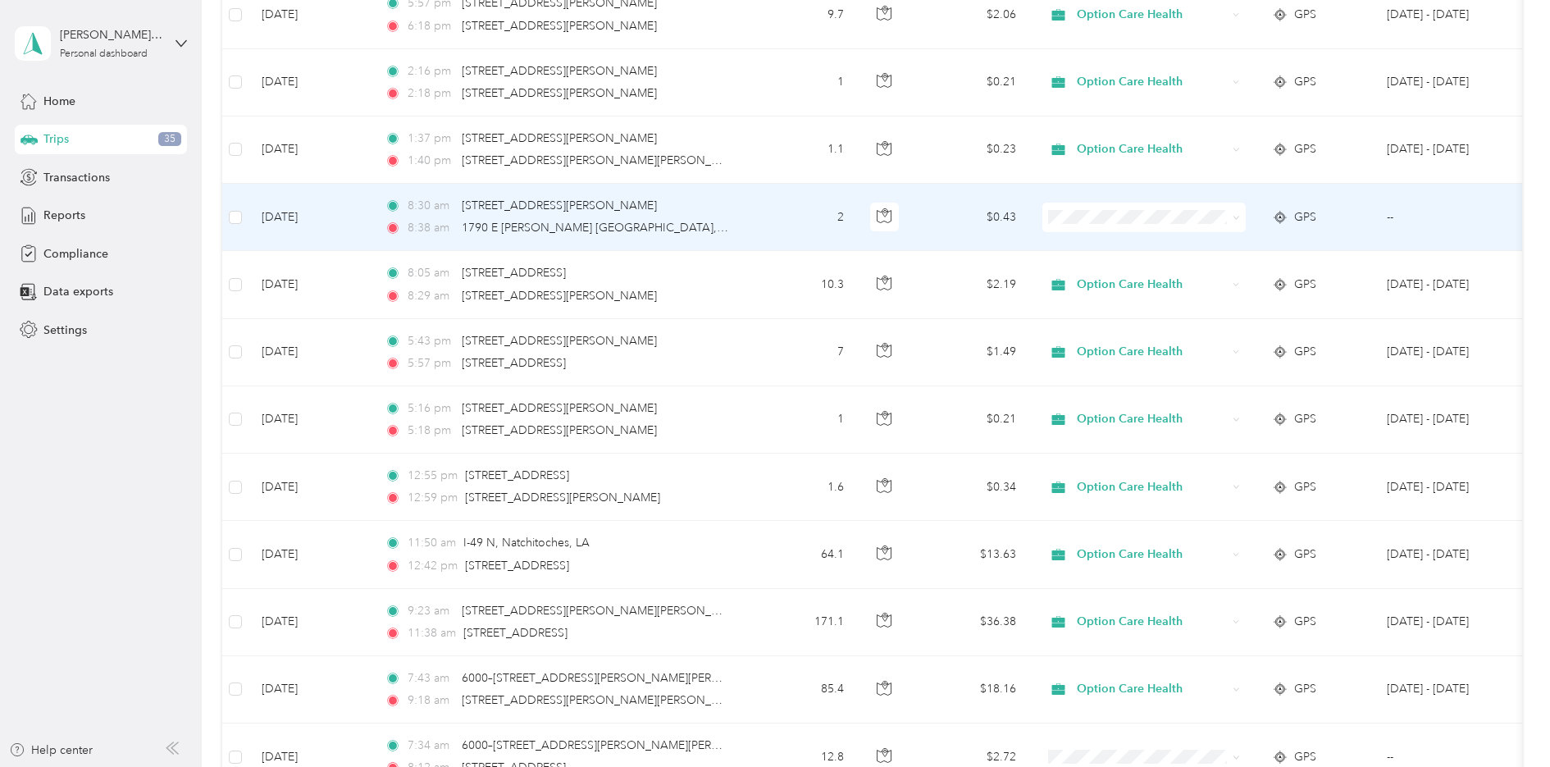
click at [1115, 253] on li "Option Care Health" at bounding box center [1144, 240] width 203 height 29
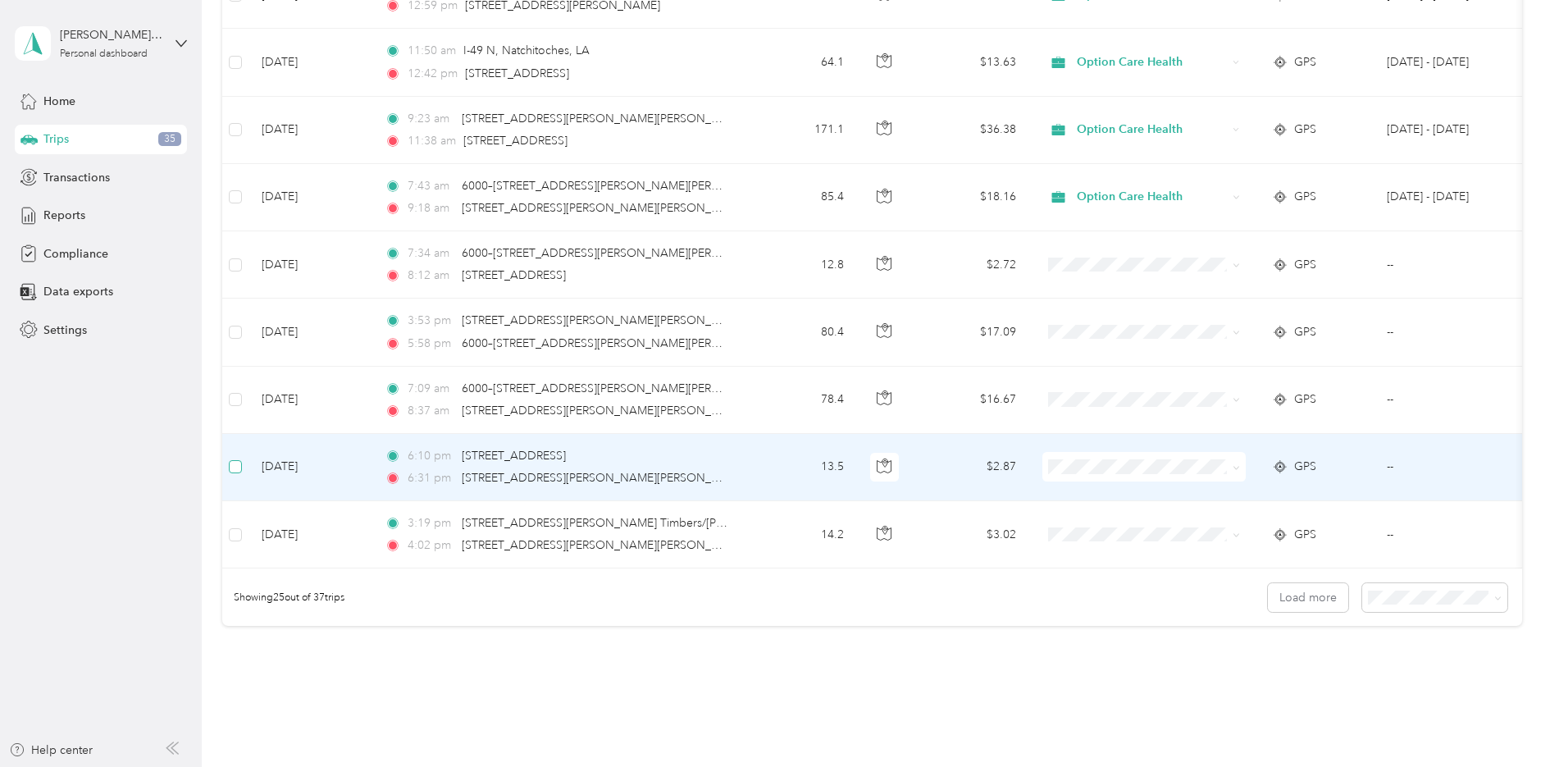
scroll to position [1393, 0]
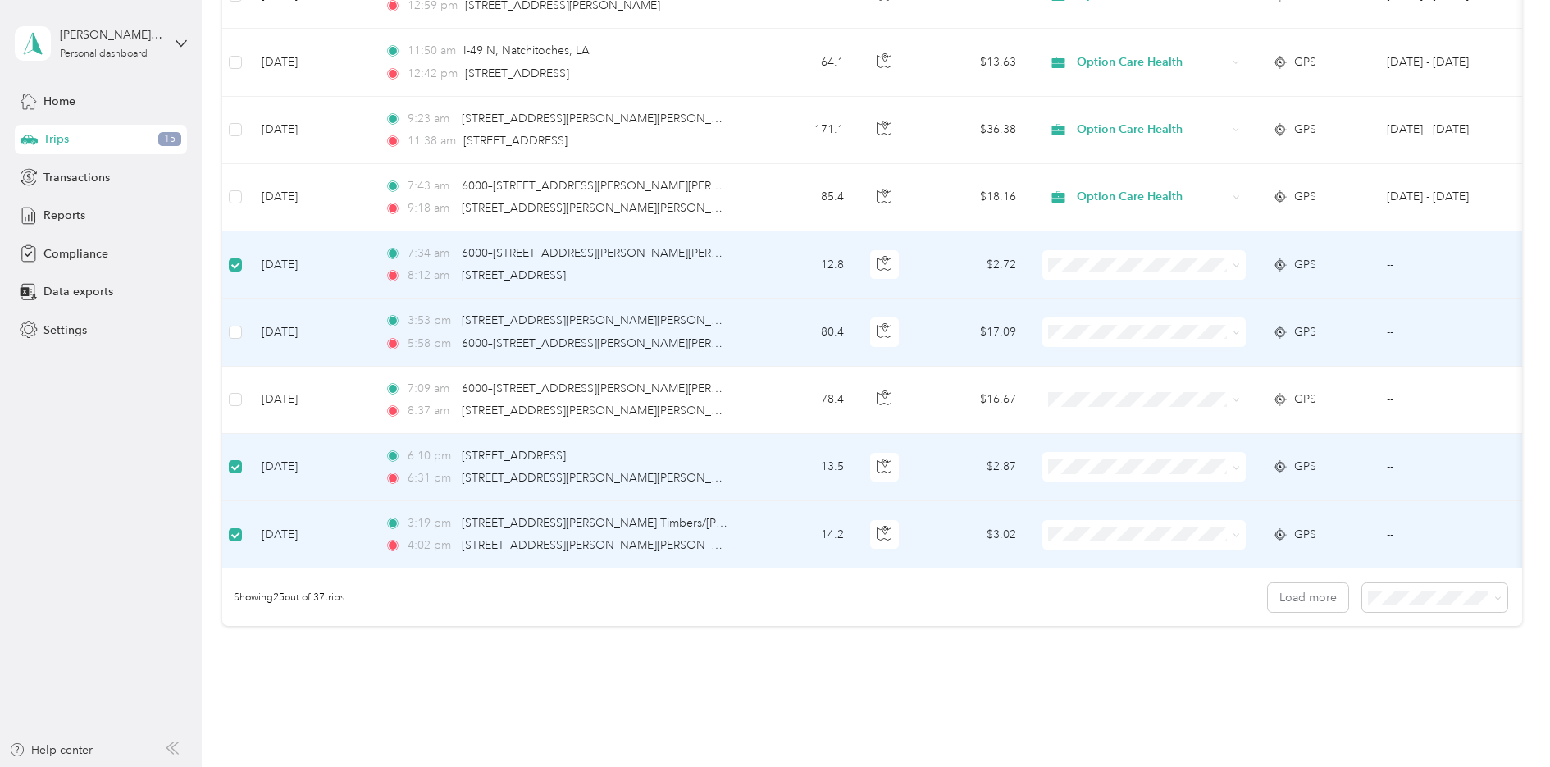
click at [1093, 359] on span "Option Care Health" at bounding box center [1159, 359] width 152 height 17
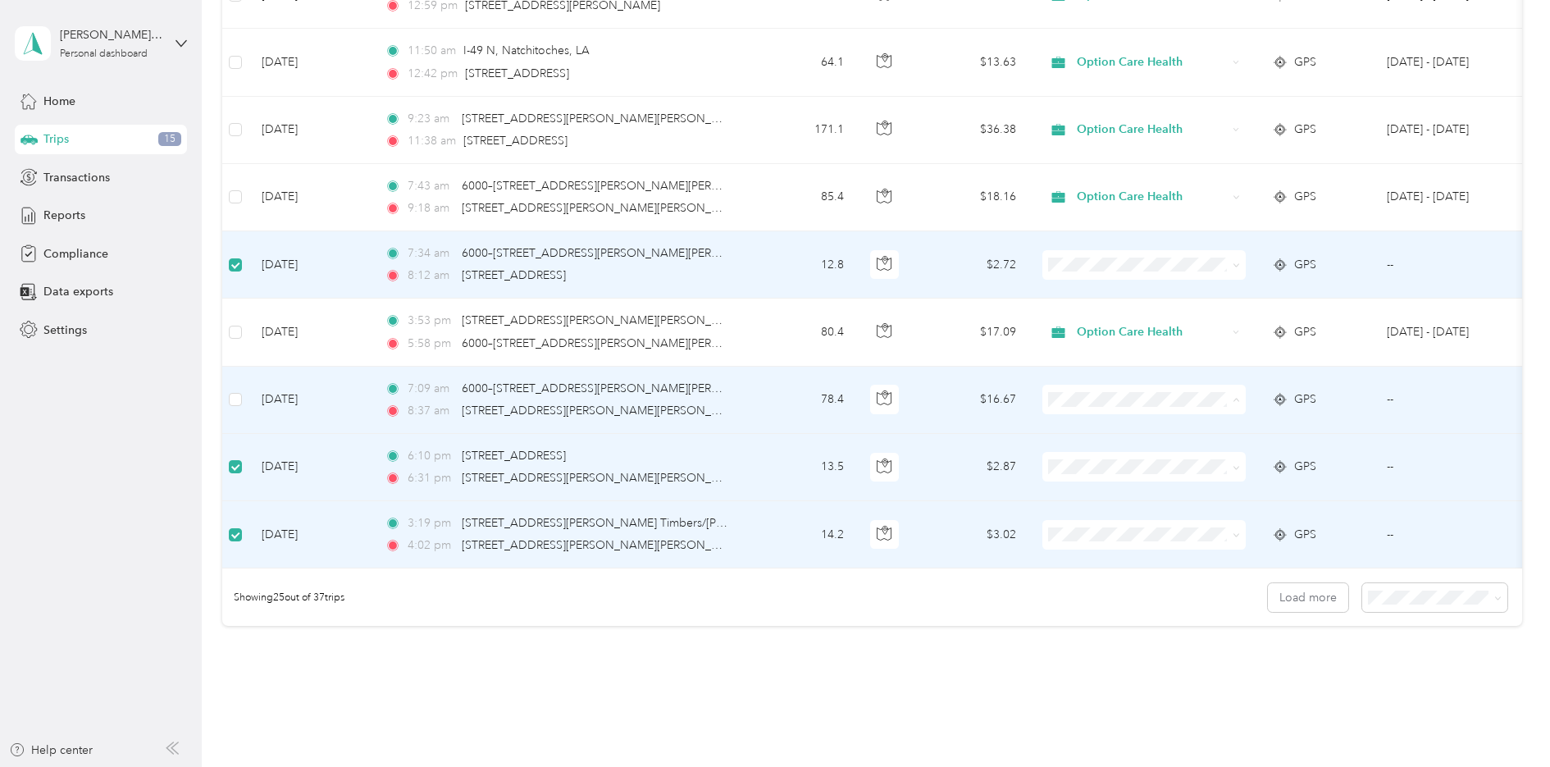
click at [1097, 420] on li "Option Care Health" at bounding box center [1144, 430] width 203 height 29
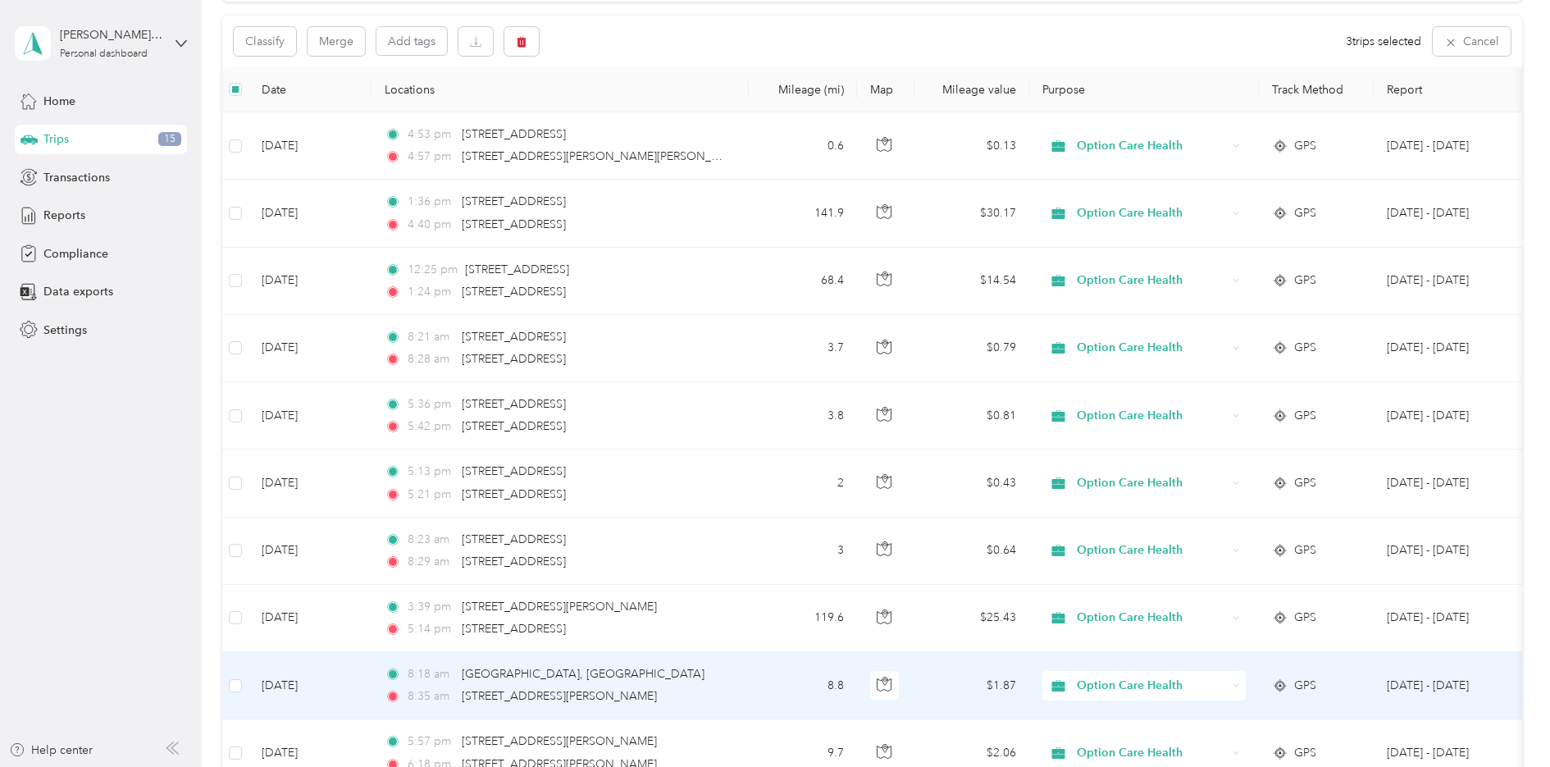
scroll to position [0, 0]
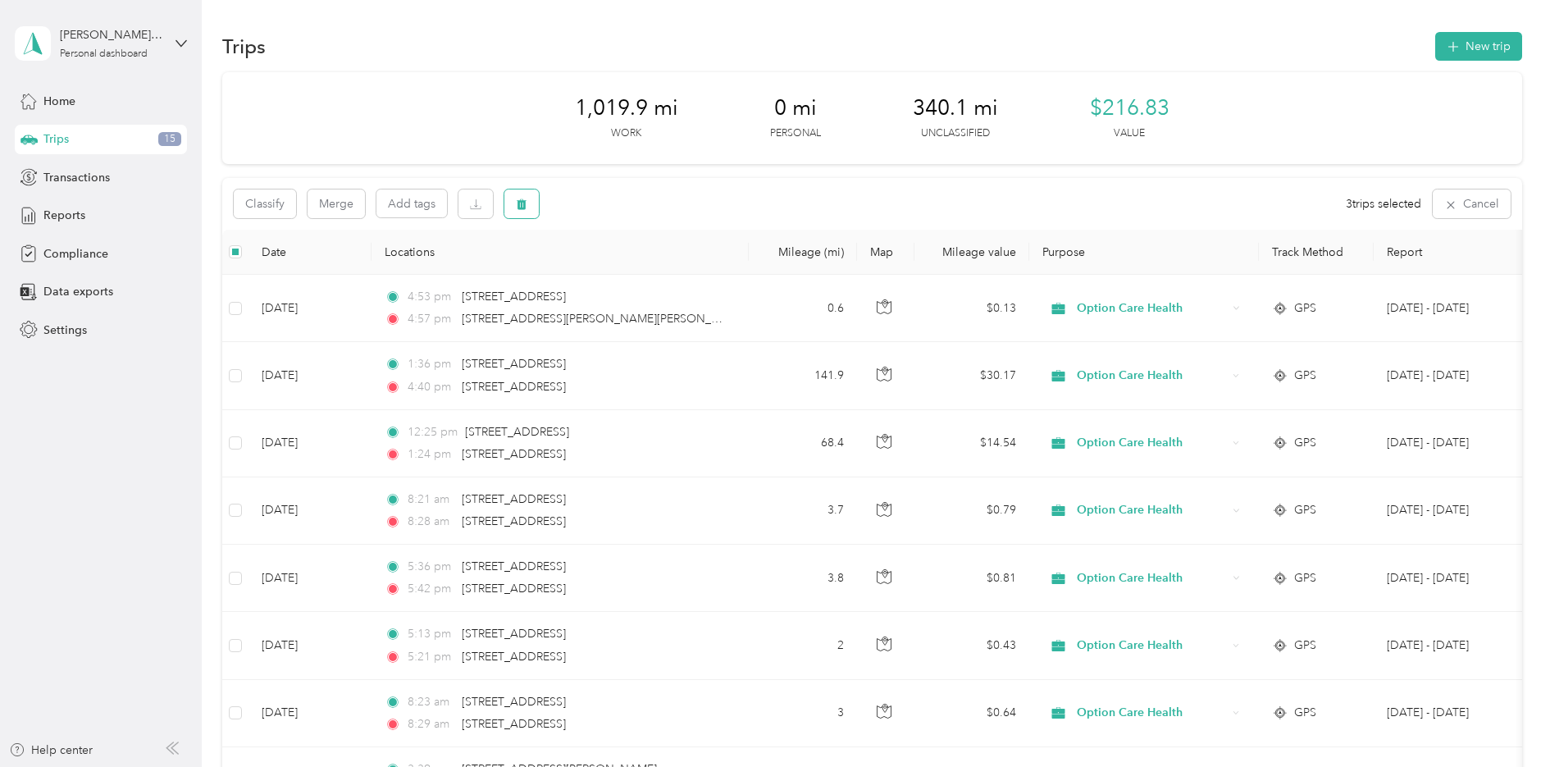
click at [528, 199] on button "button" at bounding box center [521, 203] width 34 height 29
click at [643, 274] on button "Yes" at bounding box center [643, 272] width 32 height 26
click at [527, 200] on button "button" at bounding box center [521, 203] width 34 height 29
click at [638, 266] on button "Yes" at bounding box center [643, 272] width 32 height 26
click at [522, 199] on icon "button" at bounding box center [522, 204] width 10 height 11
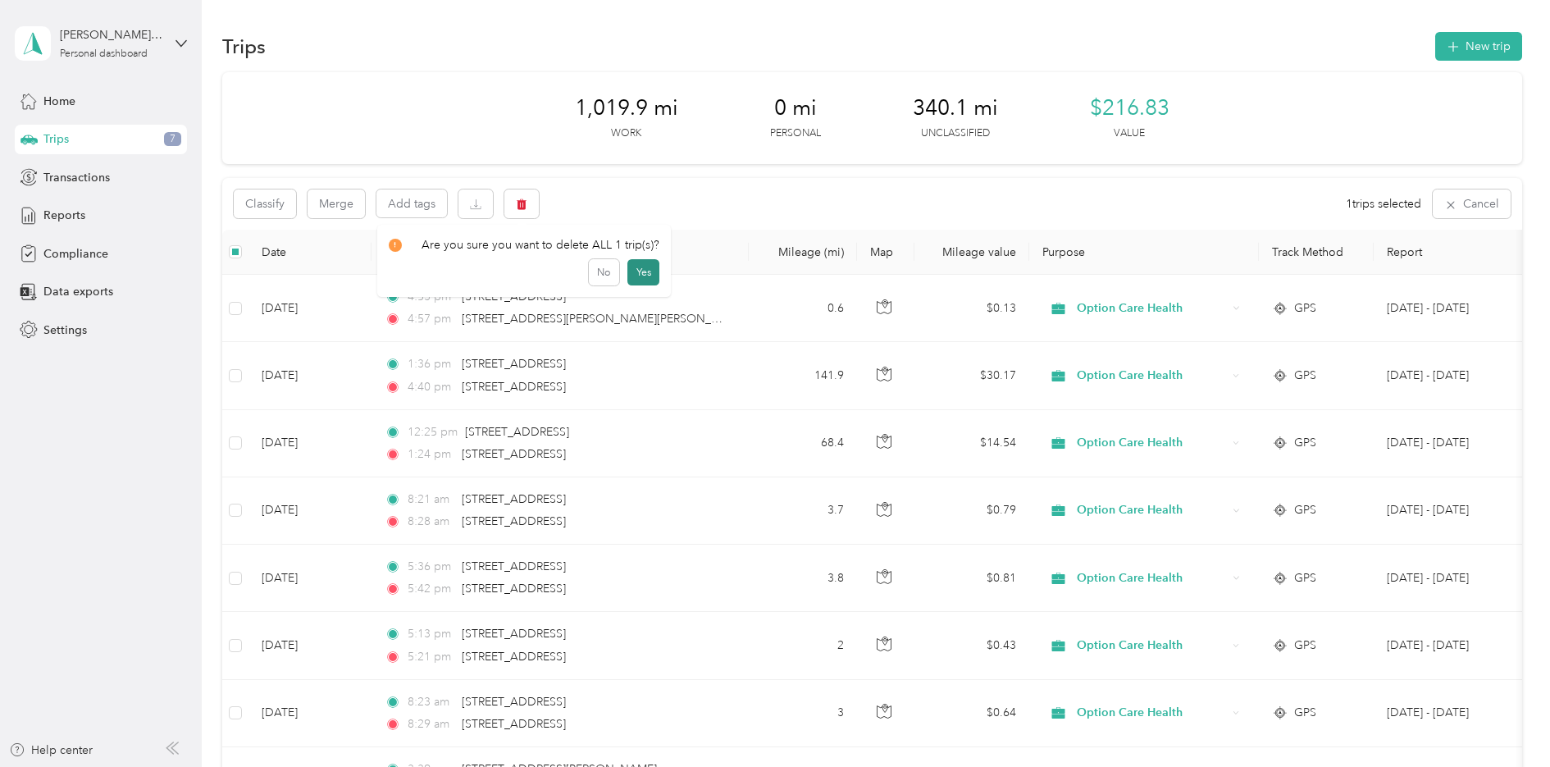
click at [645, 274] on button "Yes" at bounding box center [643, 272] width 32 height 26
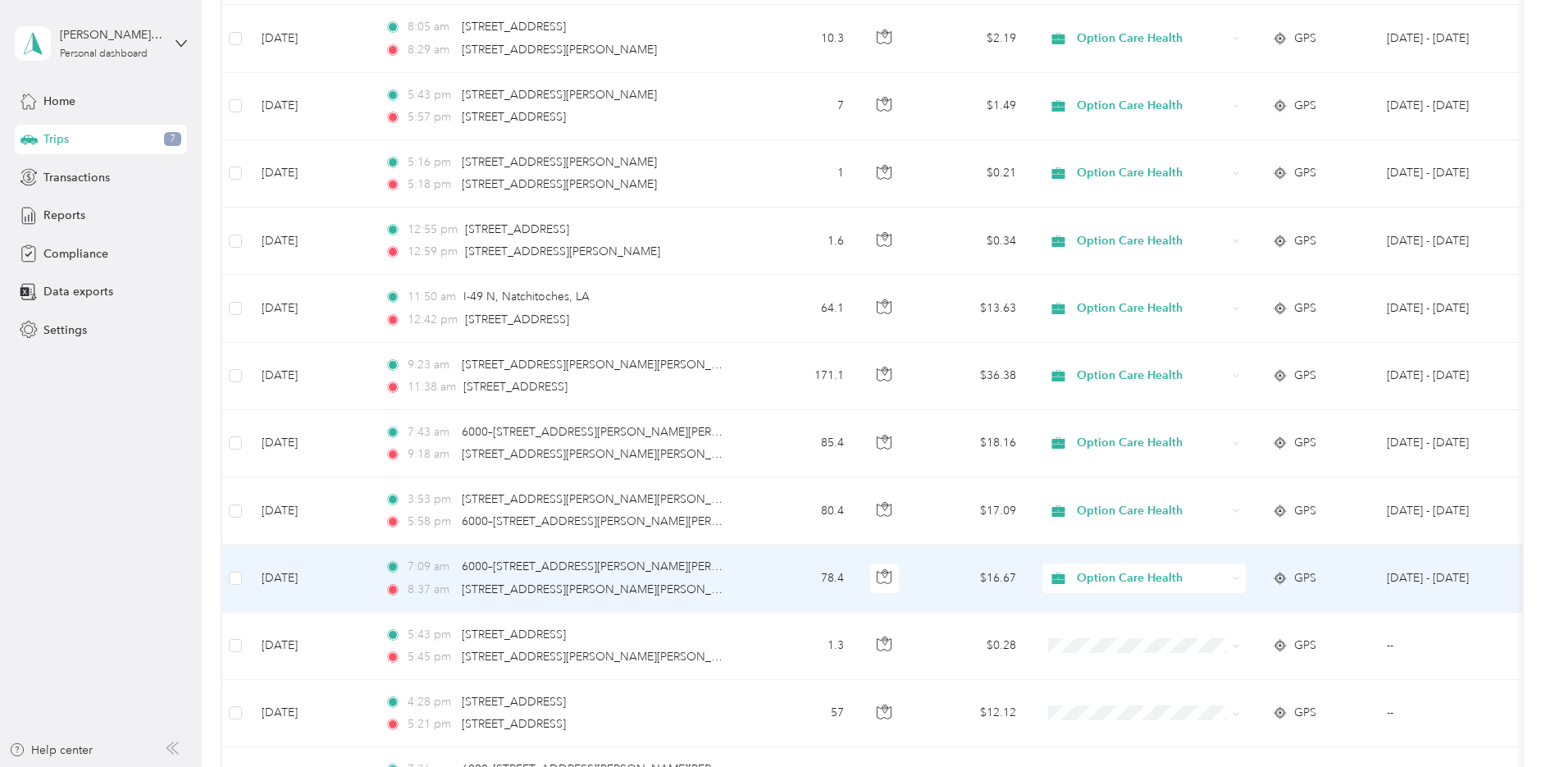
scroll to position [1476, 0]
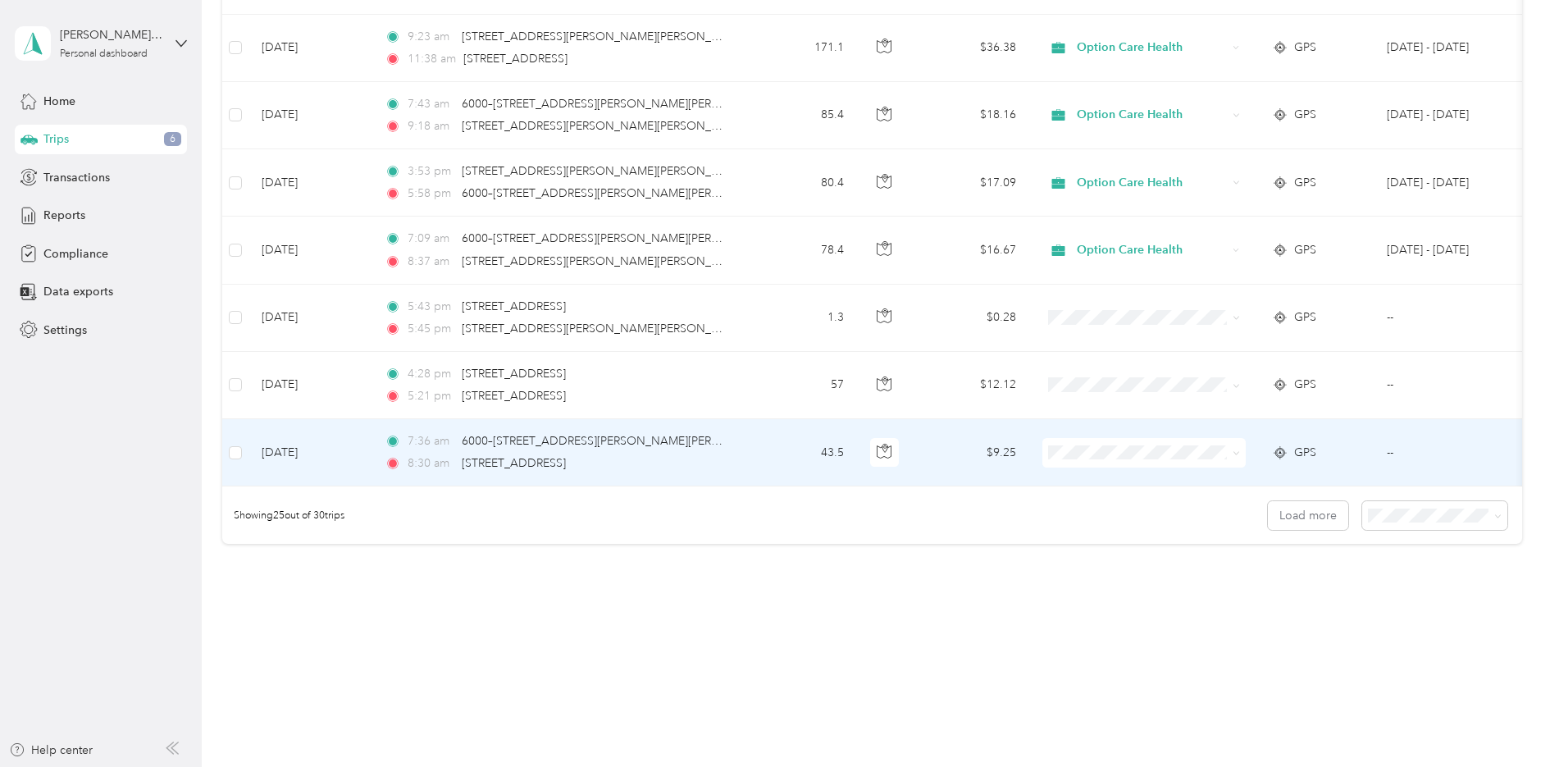
click at [1088, 478] on span "Option Care Health" at bounding box center [1159, 481] width 152 height 17
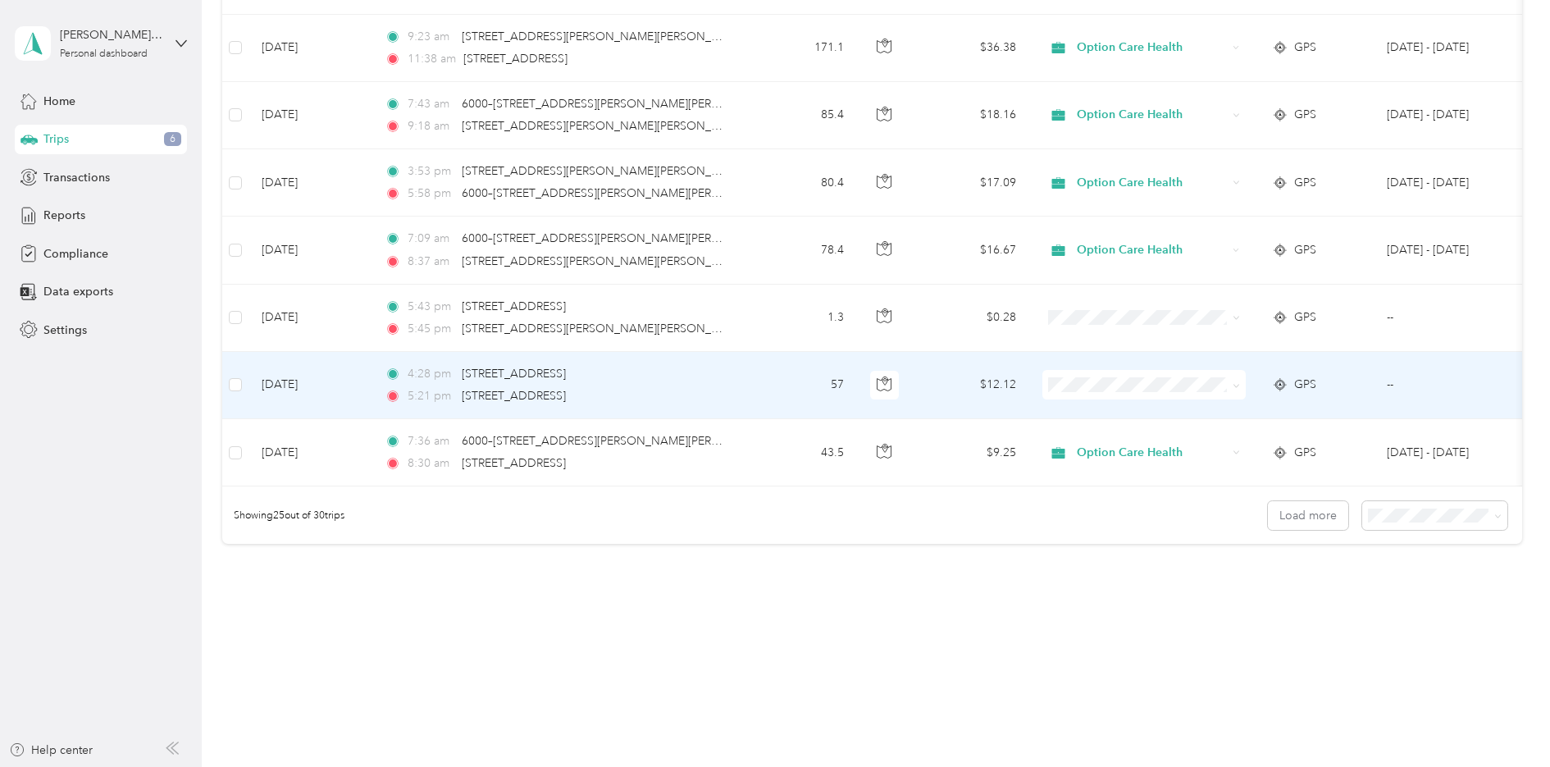
click at [1108, 412] on span "Option Care Health" at bounding box center [1159, 411] width 152 height 17
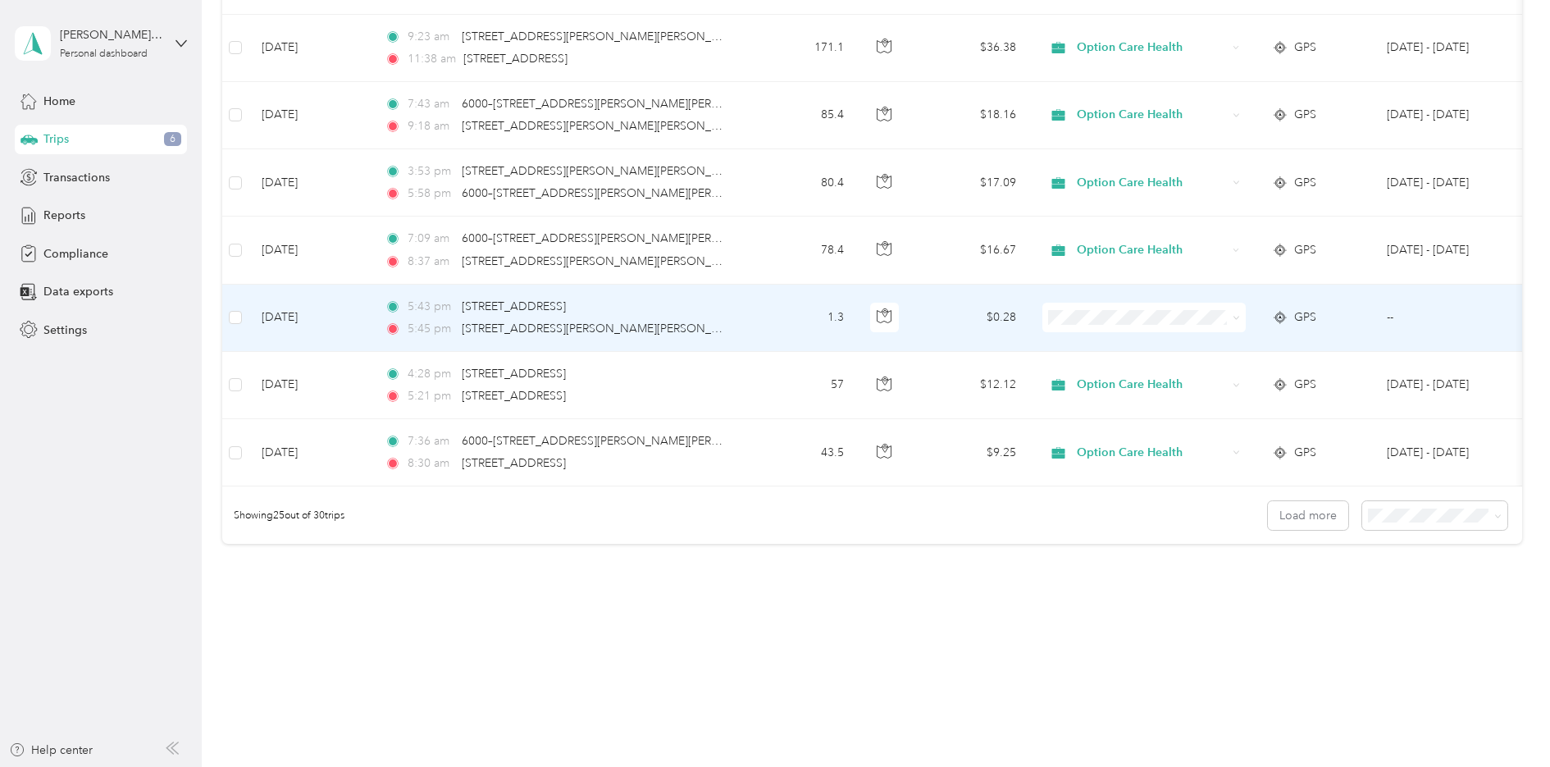
click at [1112, 327] on span at bounding box center [1144, 318] width 203 height 30
click at [1117, 352] on li "Option Care Health" at bounding box center [1144, 348] width 203 height 29
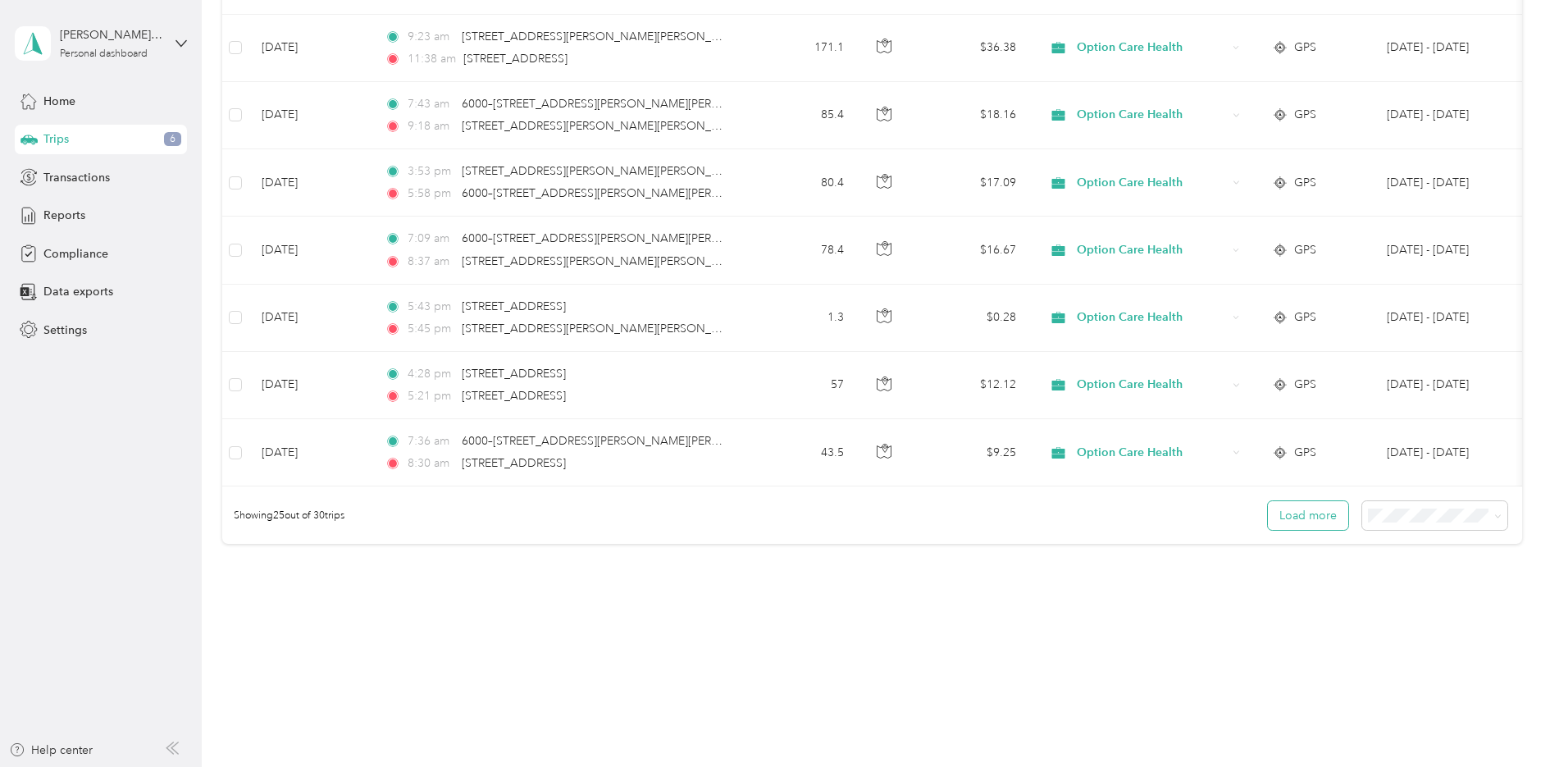
click at [1295, 527] on button "Load more" at bounding box center [1308, 515] width 80 height 29
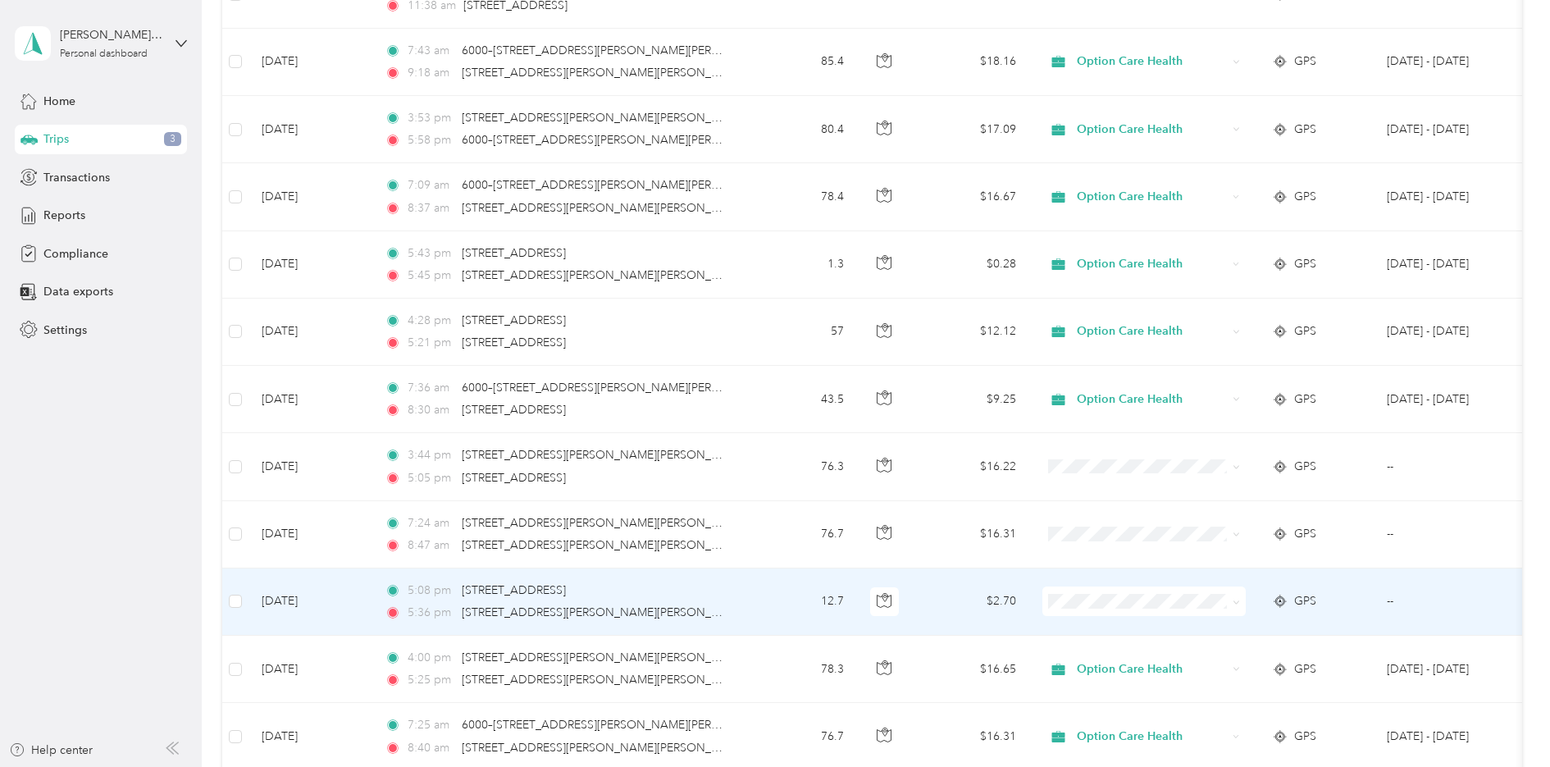
scroll to position [1558, 0]
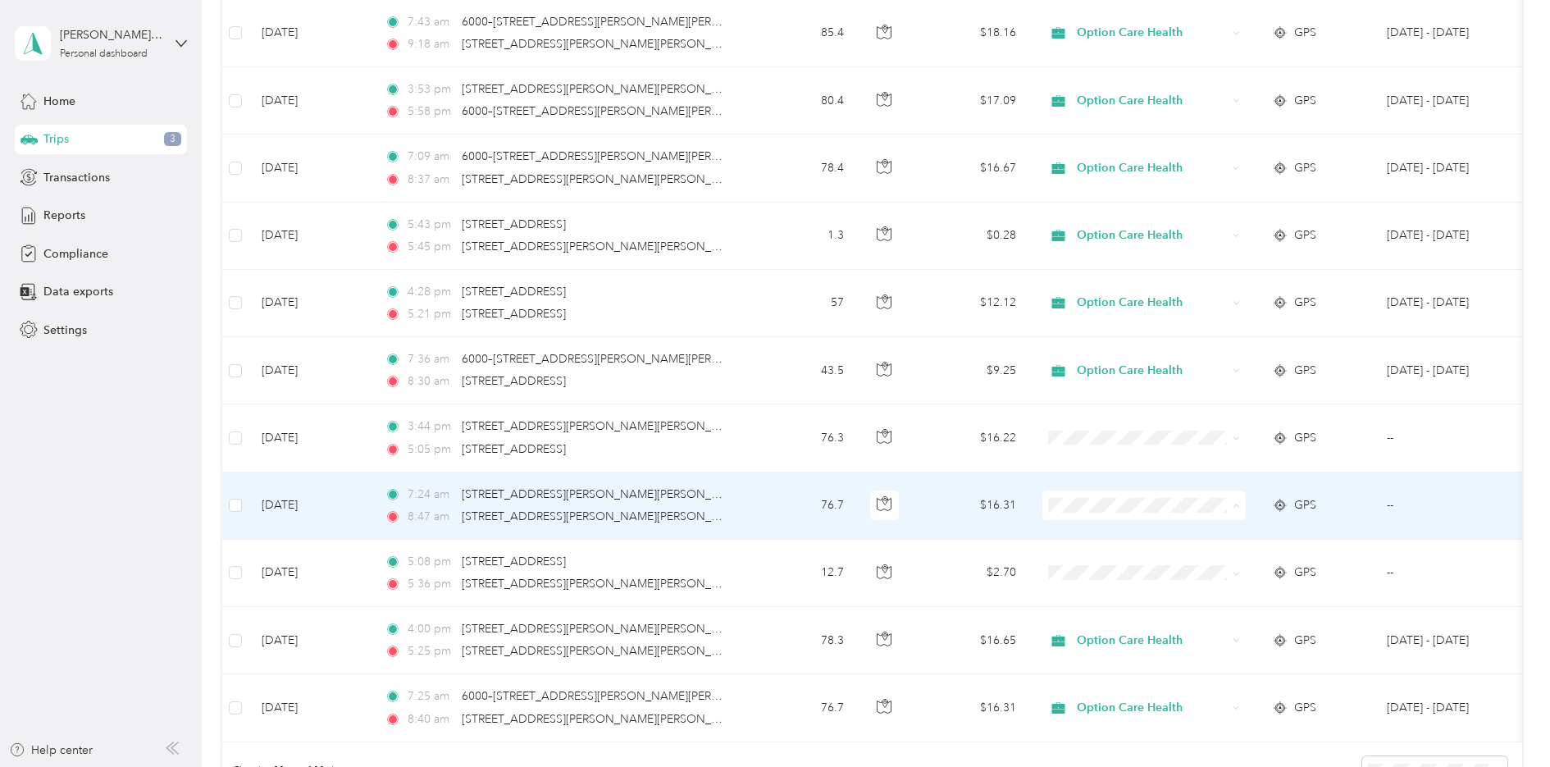
click at [1098, 529] on span "Option Care Health" at bounding box center [1159, 535] width 152 height 17
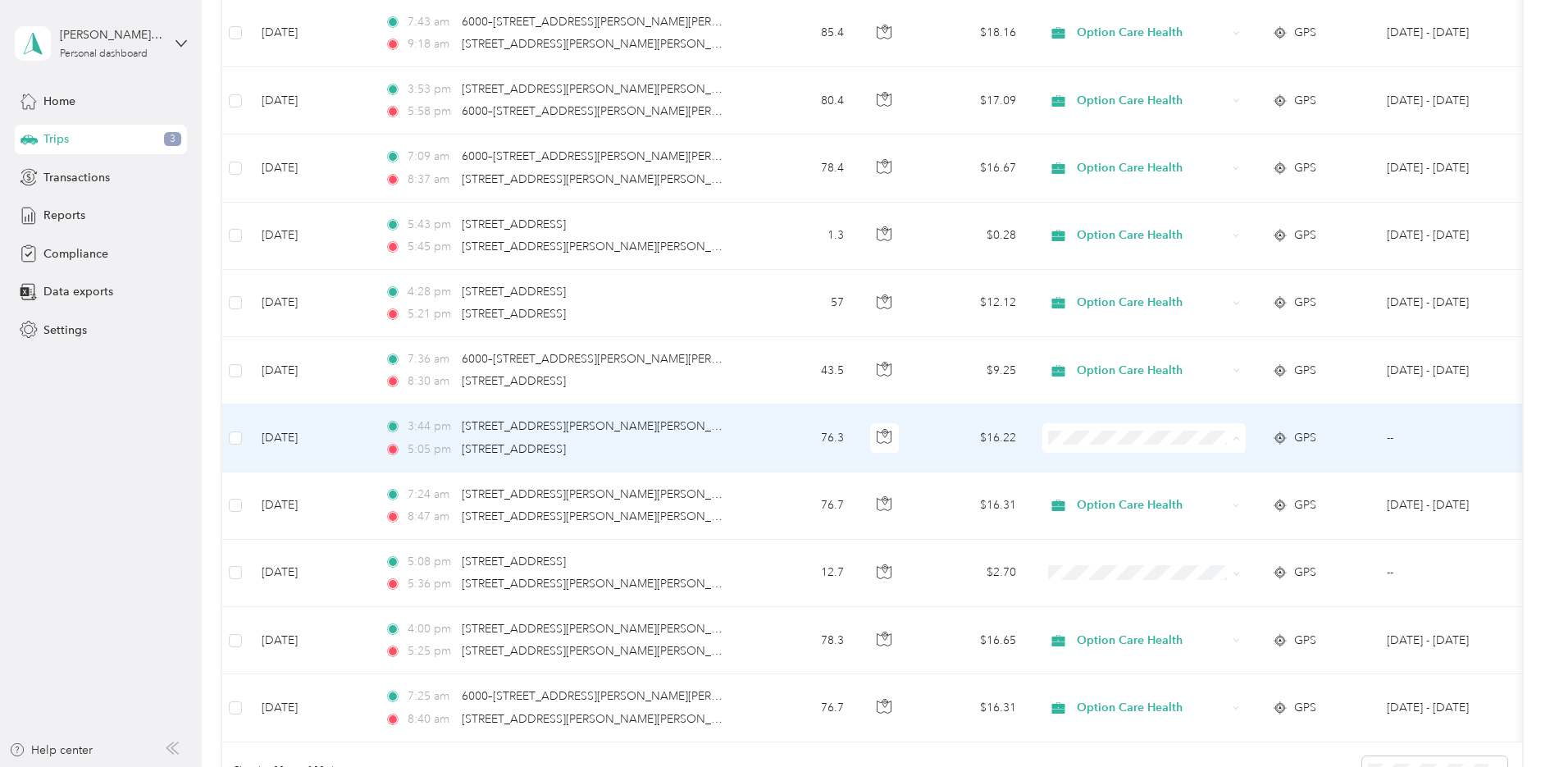
click at [1111, 454] on li "Option Care Health" at bounding box center [1144, 468] width 203 height 29
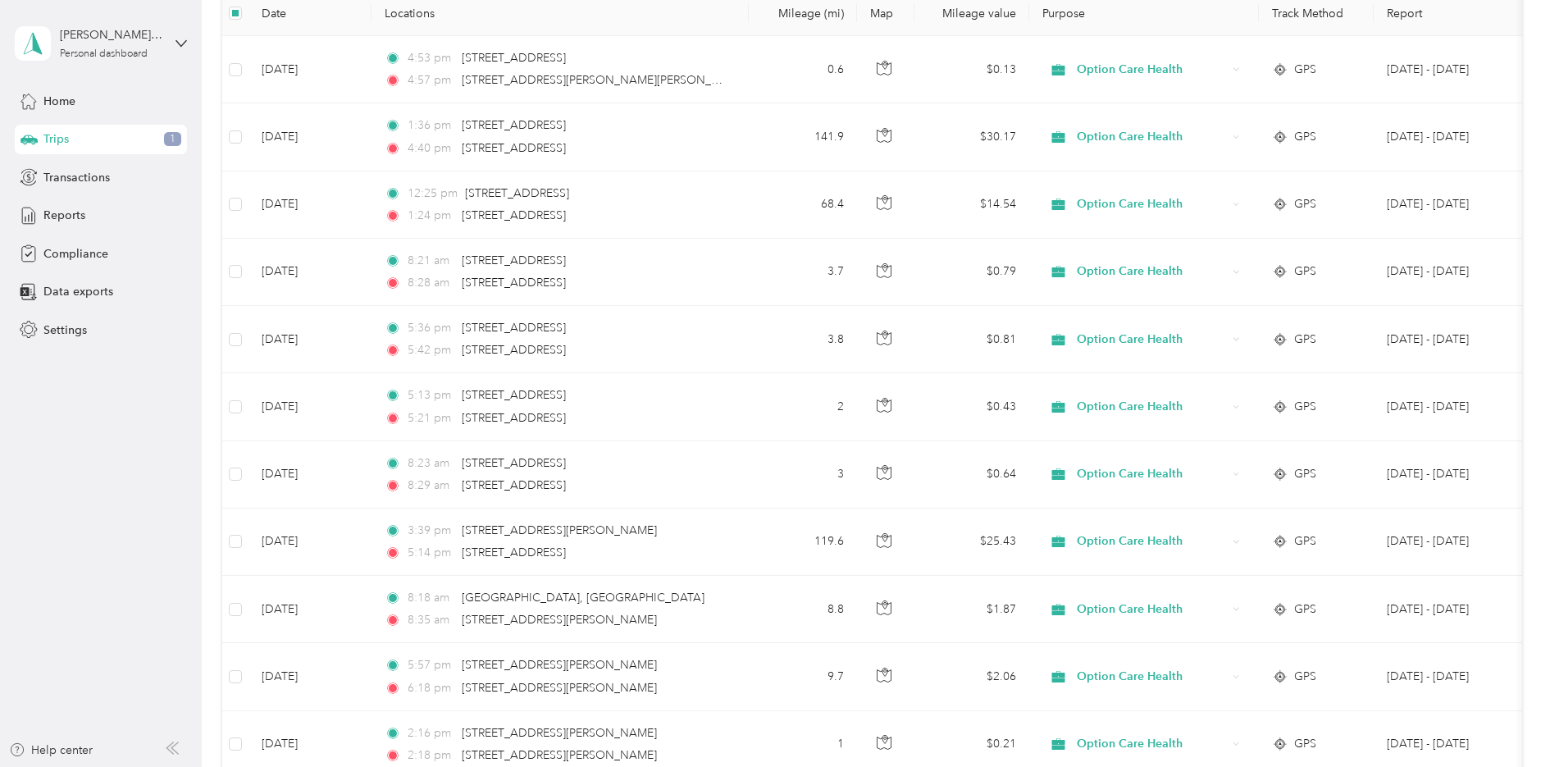
scroll to position [0, 0]
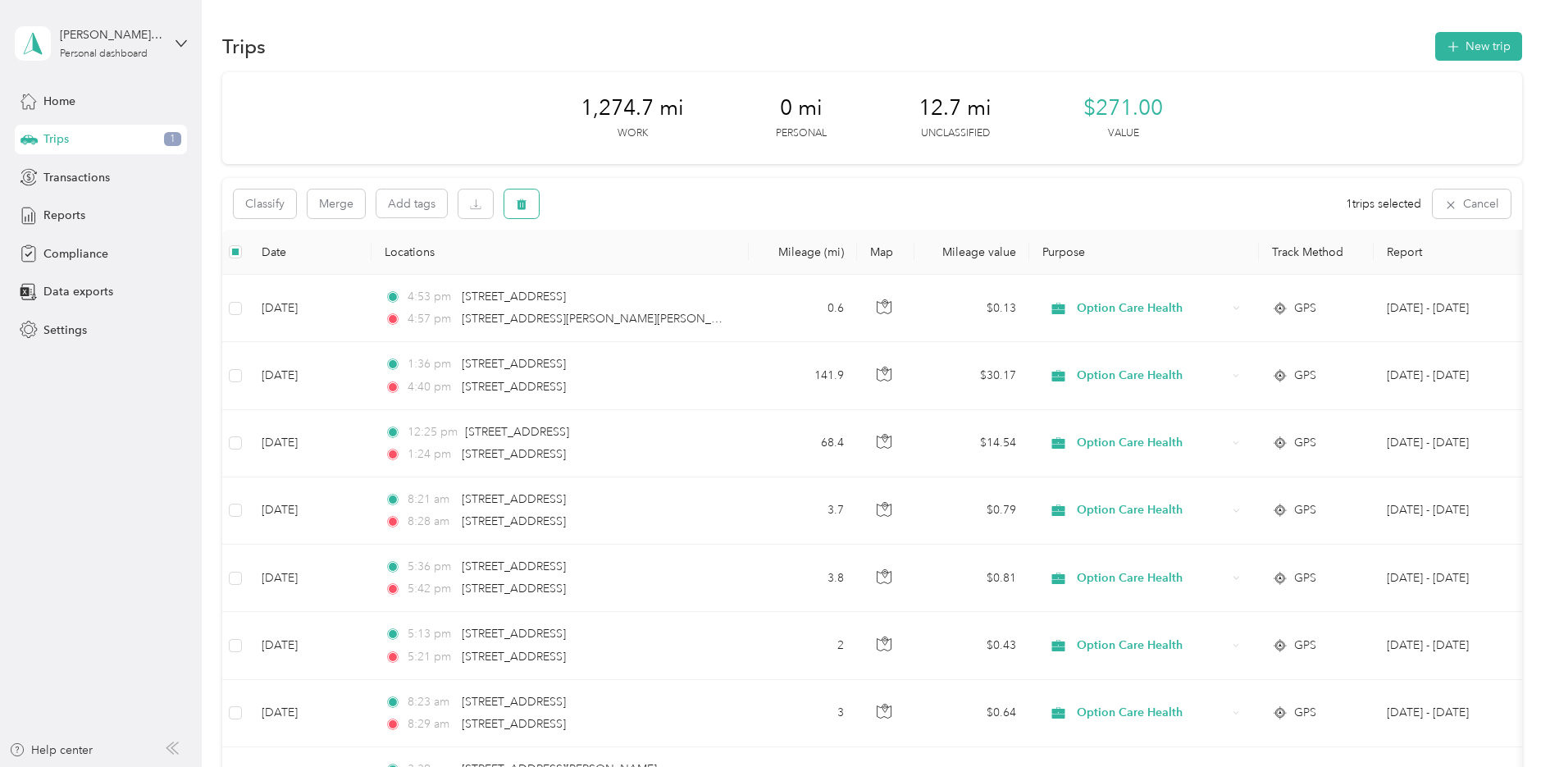
click at [524, 206] on icon "button" at bounding box center [522, 204] width 10 height 11
click at [646, 272] on button "Yes" at bounding box center [643, 272] width 32 height 26
